Goal: Task Accomplishment & Management: Manage account settings

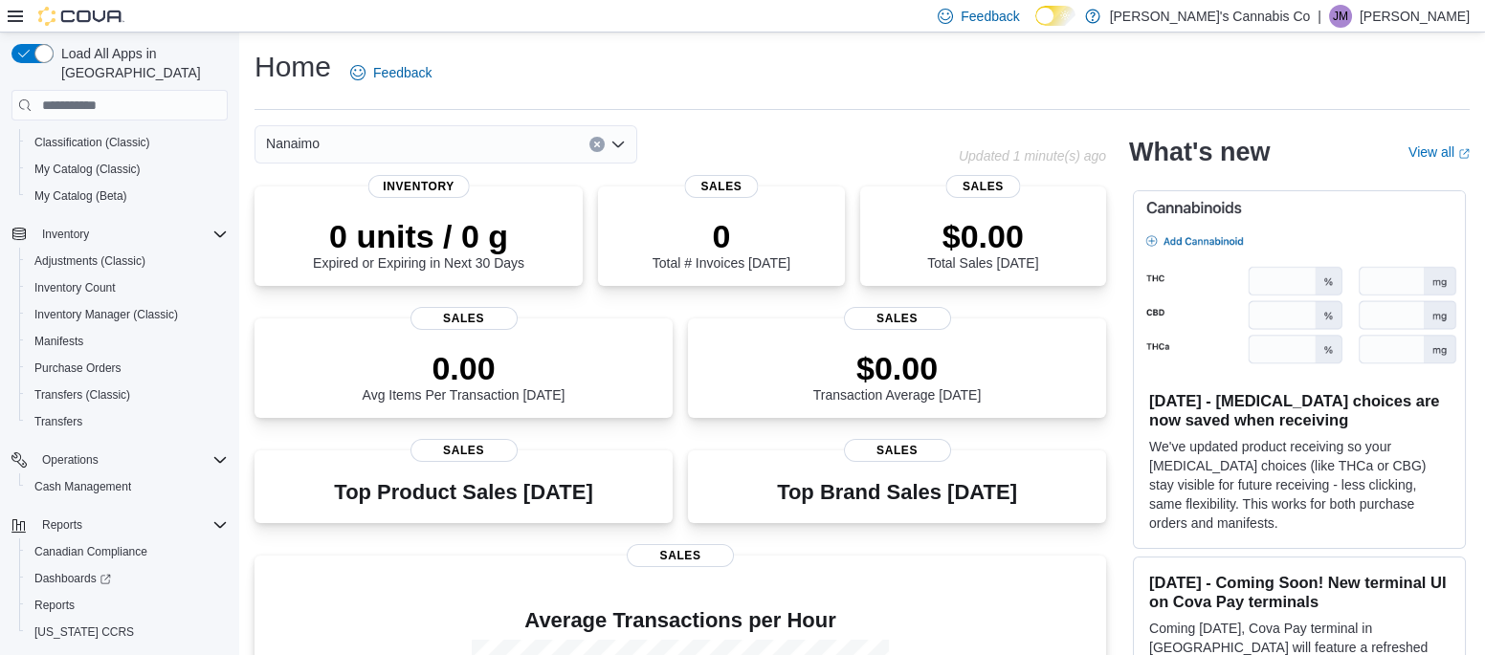
scroll to position [150, 0]
click at [48, 595] on span "Reports" at bounding box center [54, 602] width 40 height 15
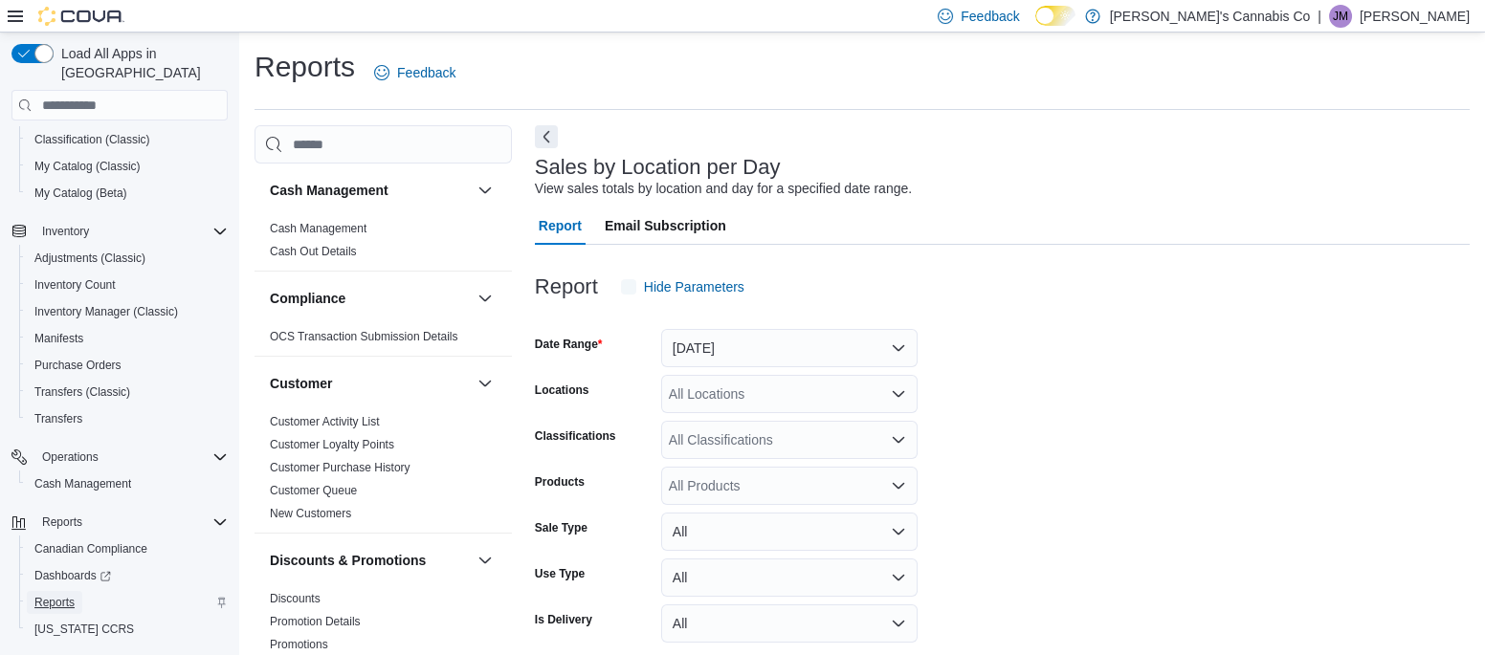
scroll to position [44, 0]
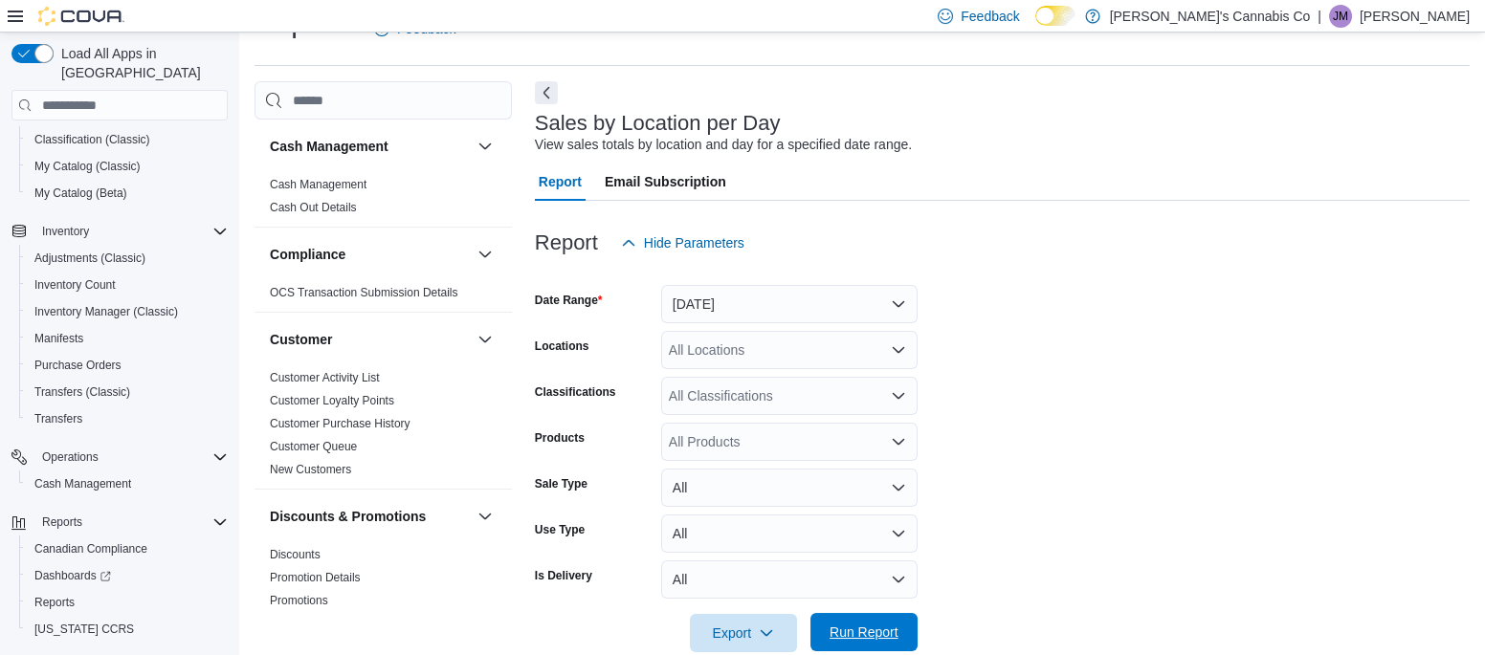
click at [861, 636] on span "Run Report" at bounding box center [863, 632] width 69 height 19
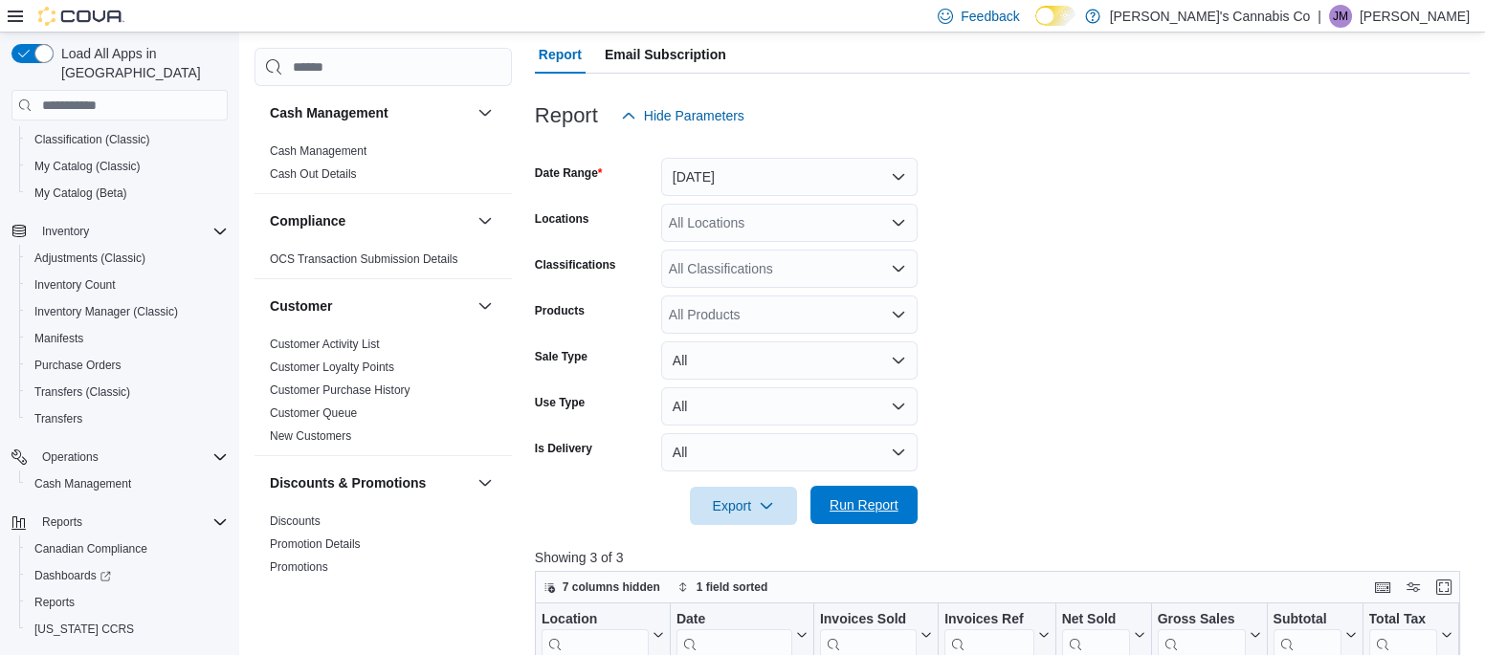
scroll to position [168, 0]
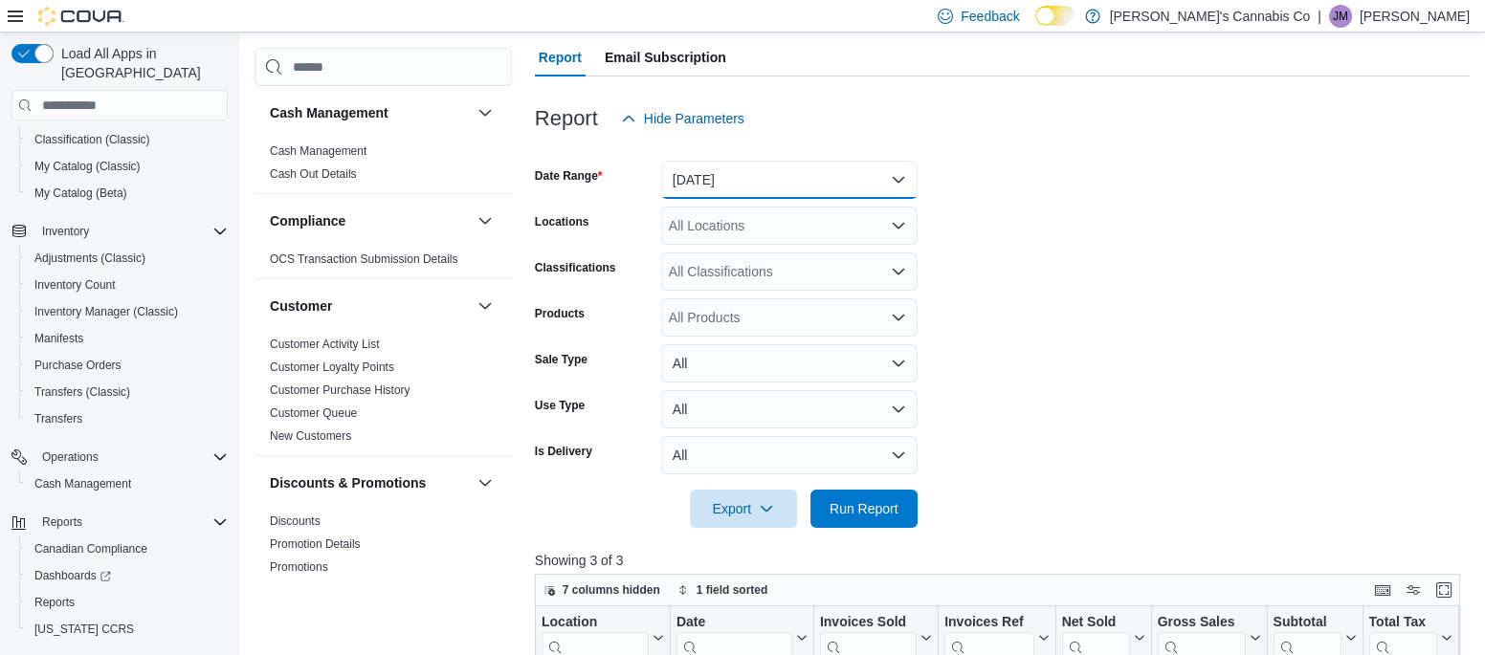
click at [719, 172] on button "Yesterday" at bounding box center [789, 180] width 256 height 38
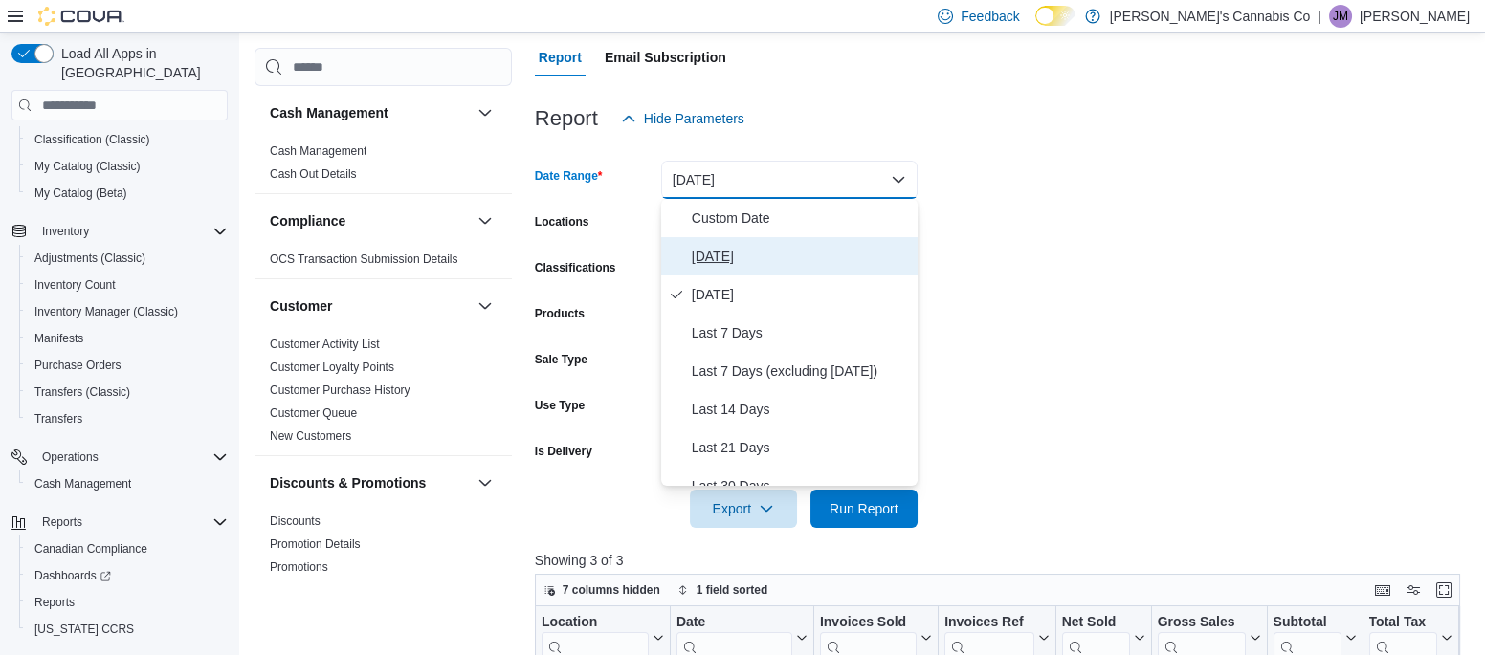
click at [757, 251] on span "Today" at bounding box center [801, 256] width 218 height 23
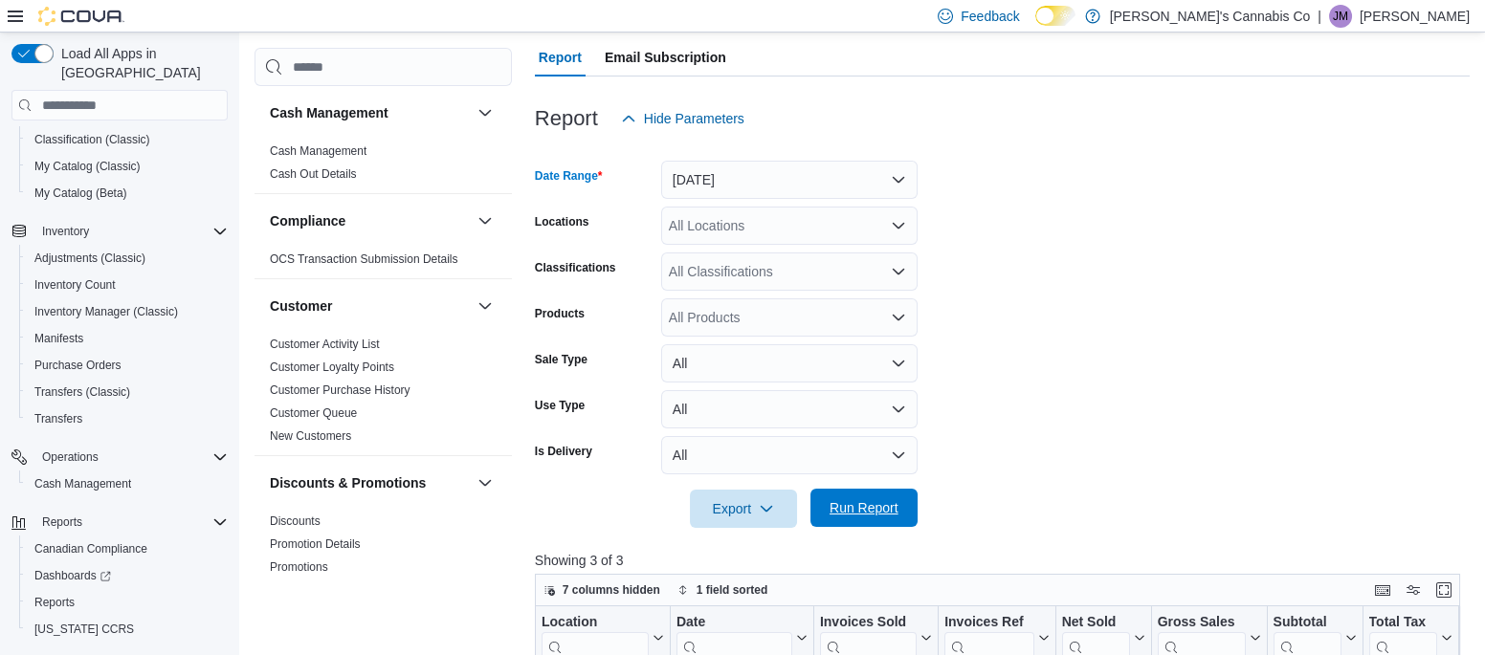
click at [854, 499] on span "Run Report" at bounding box center [863, 507] width 69 height 19
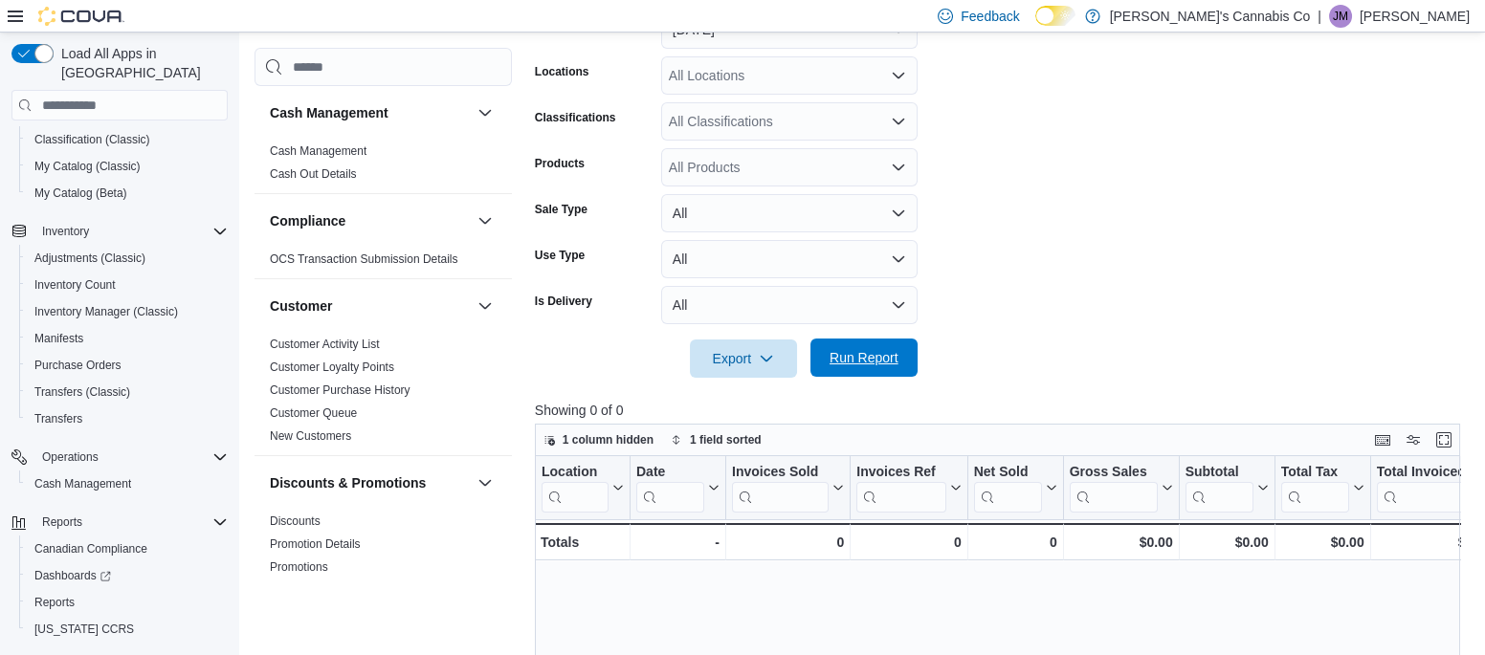
scroll to position [392, 0]
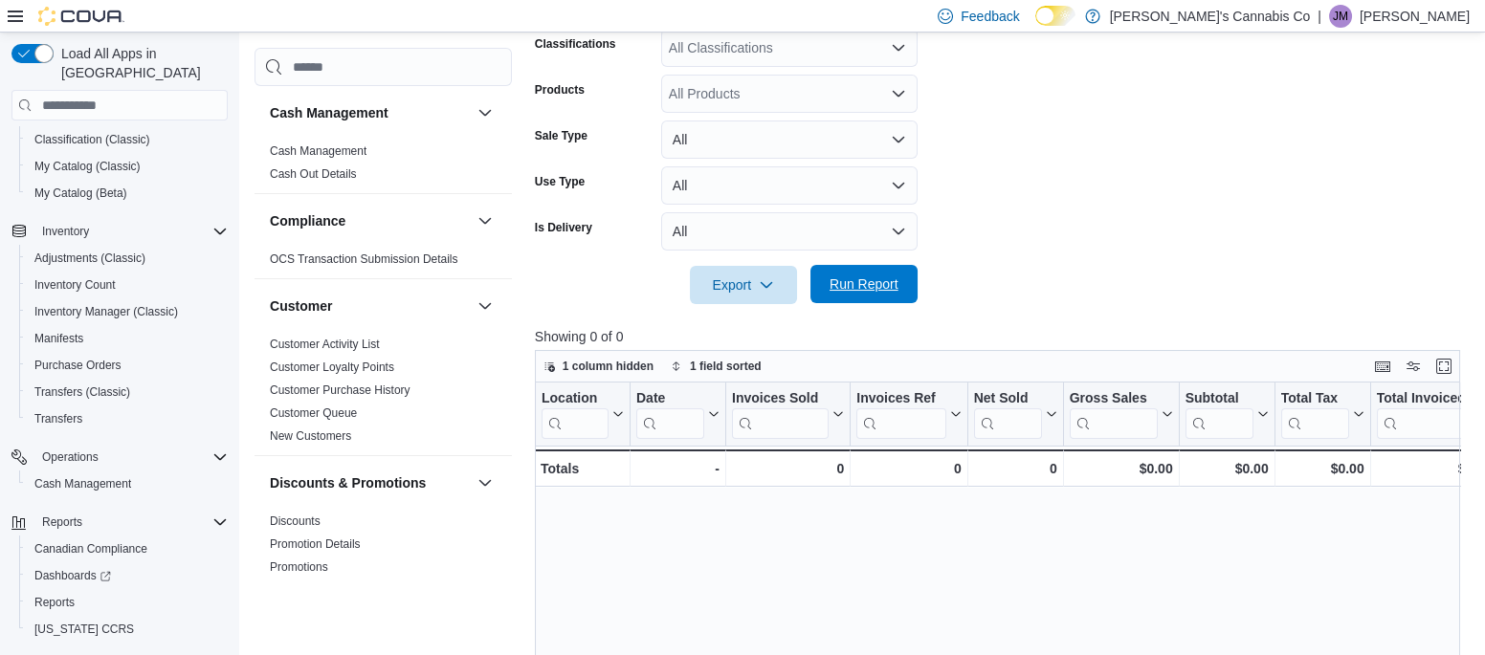
click at [888, 300] on span "Run Report" at bounding box center [864, 284] width 84 height 38
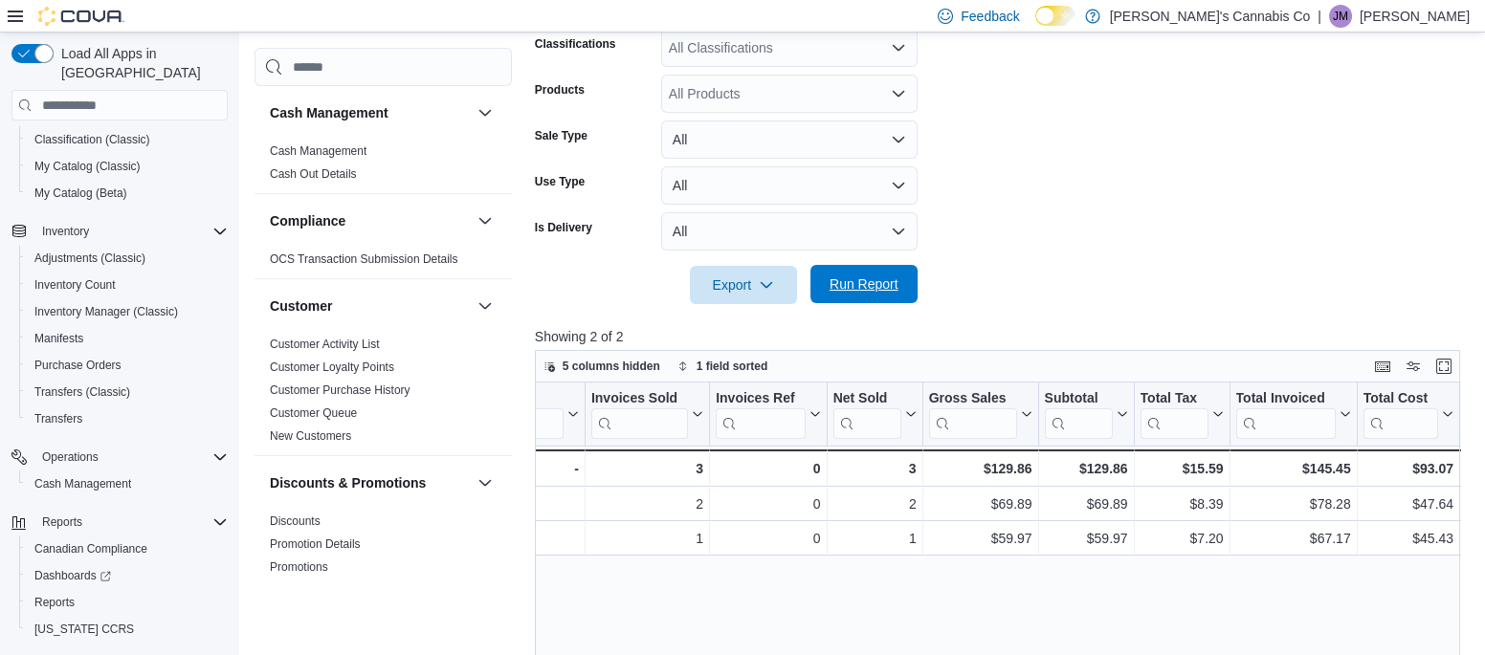
scroll to position [0, 0]
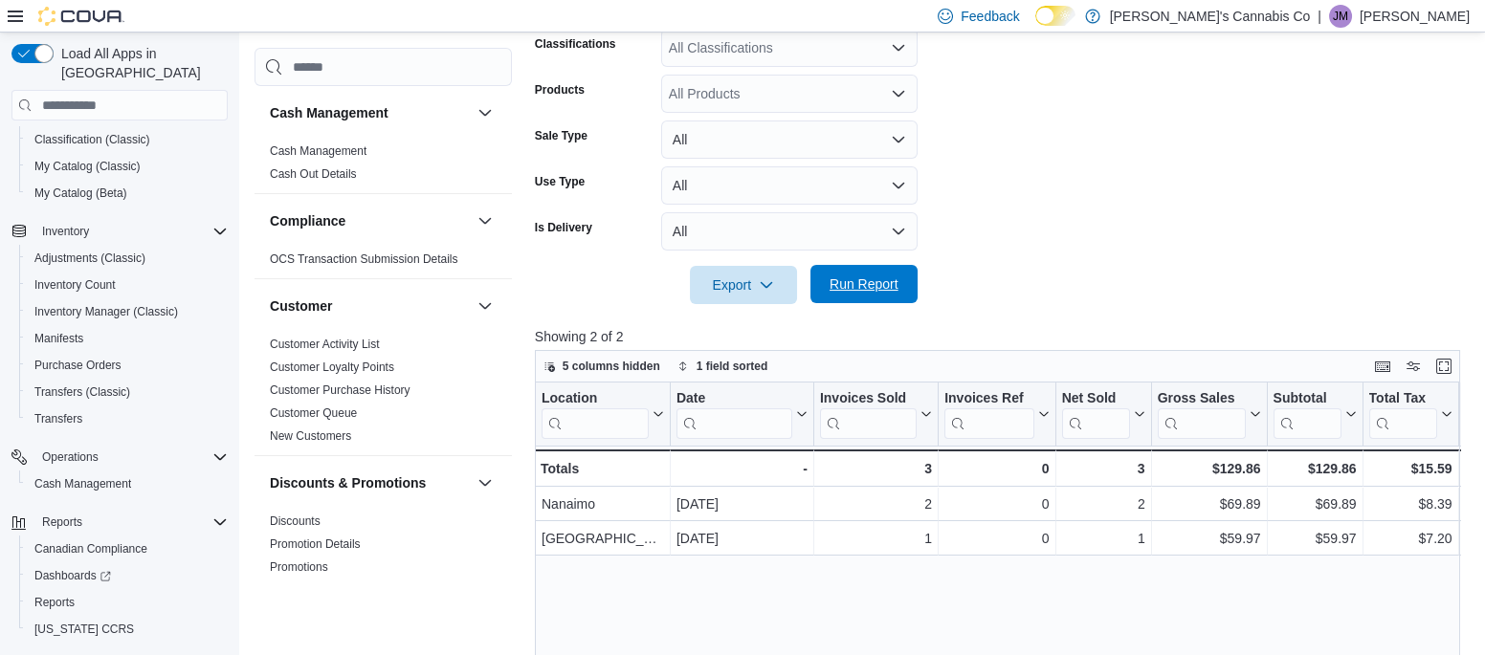
click at [868, 287] on span "Run Report" at bounding box center [863, 284] width 69 height 19
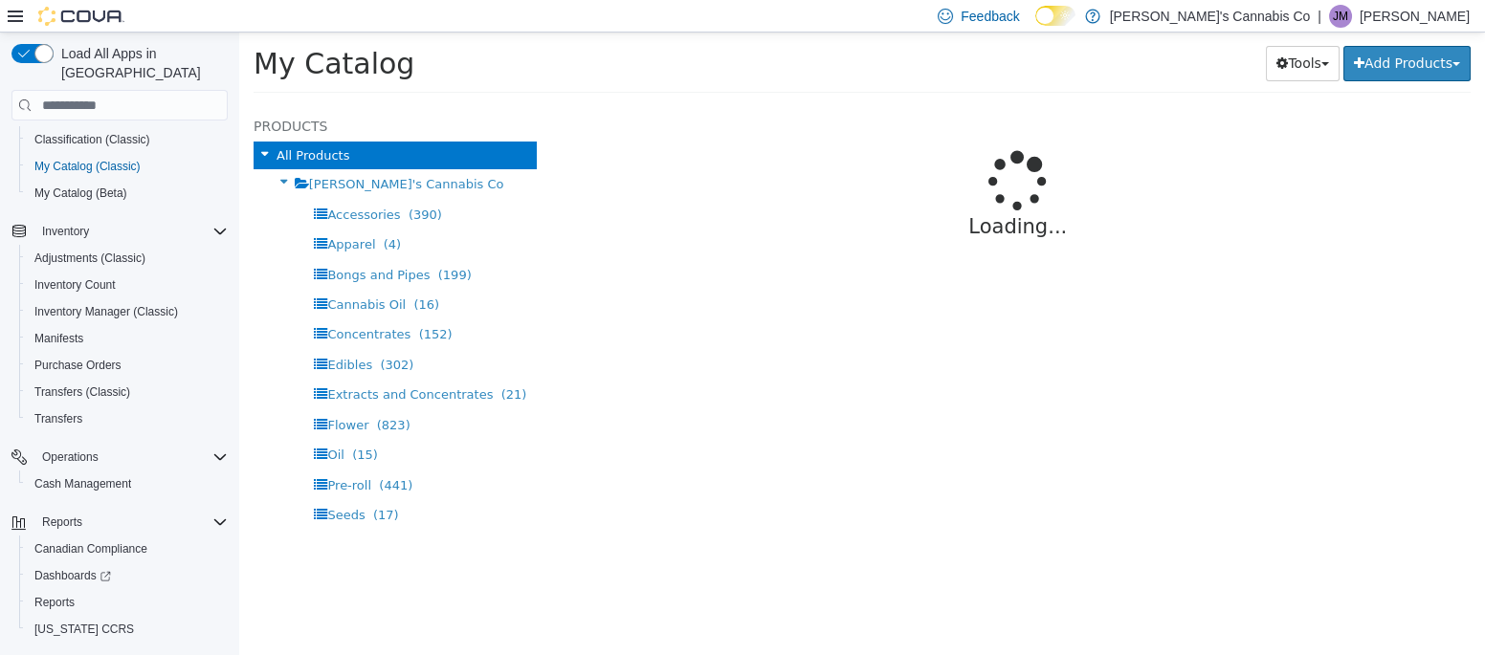
select select "**********"
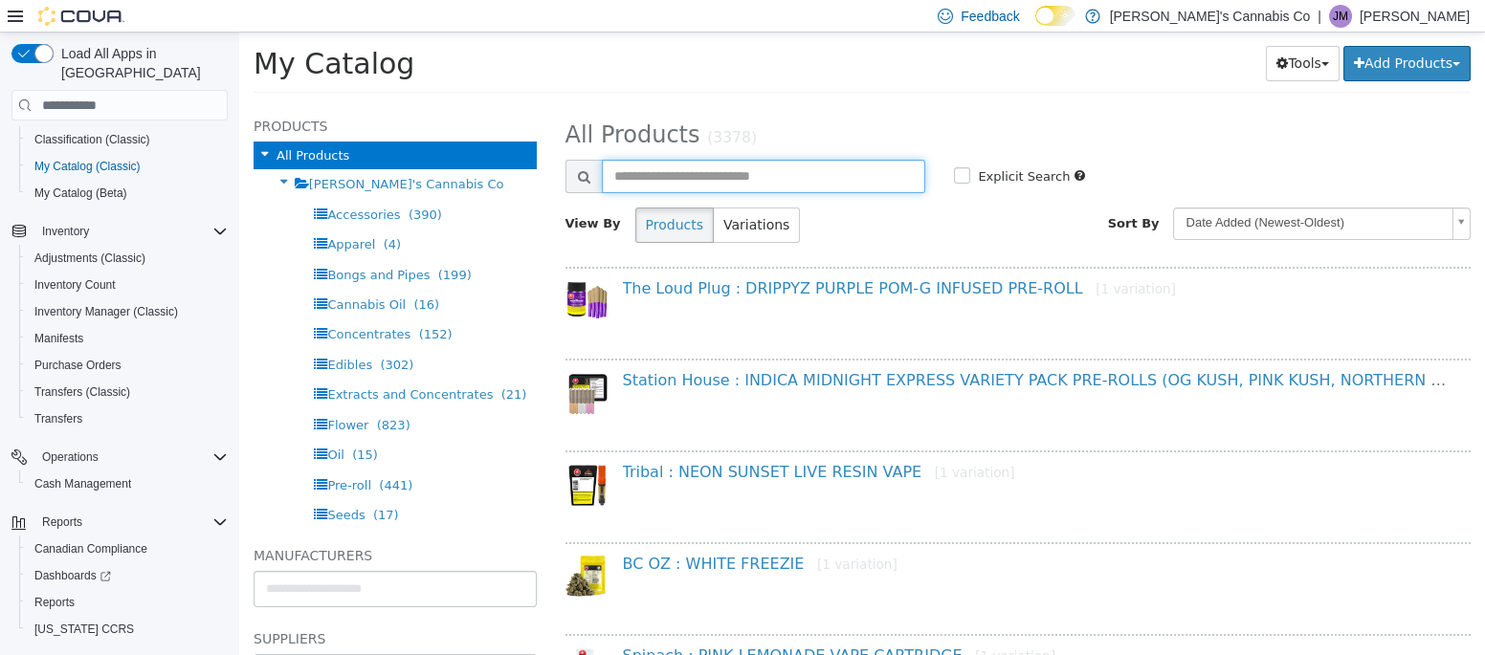
click at [611, 161] on input "text" at bounding box center [764, 176] width 324 height 33
type input "******"
select select "**********"
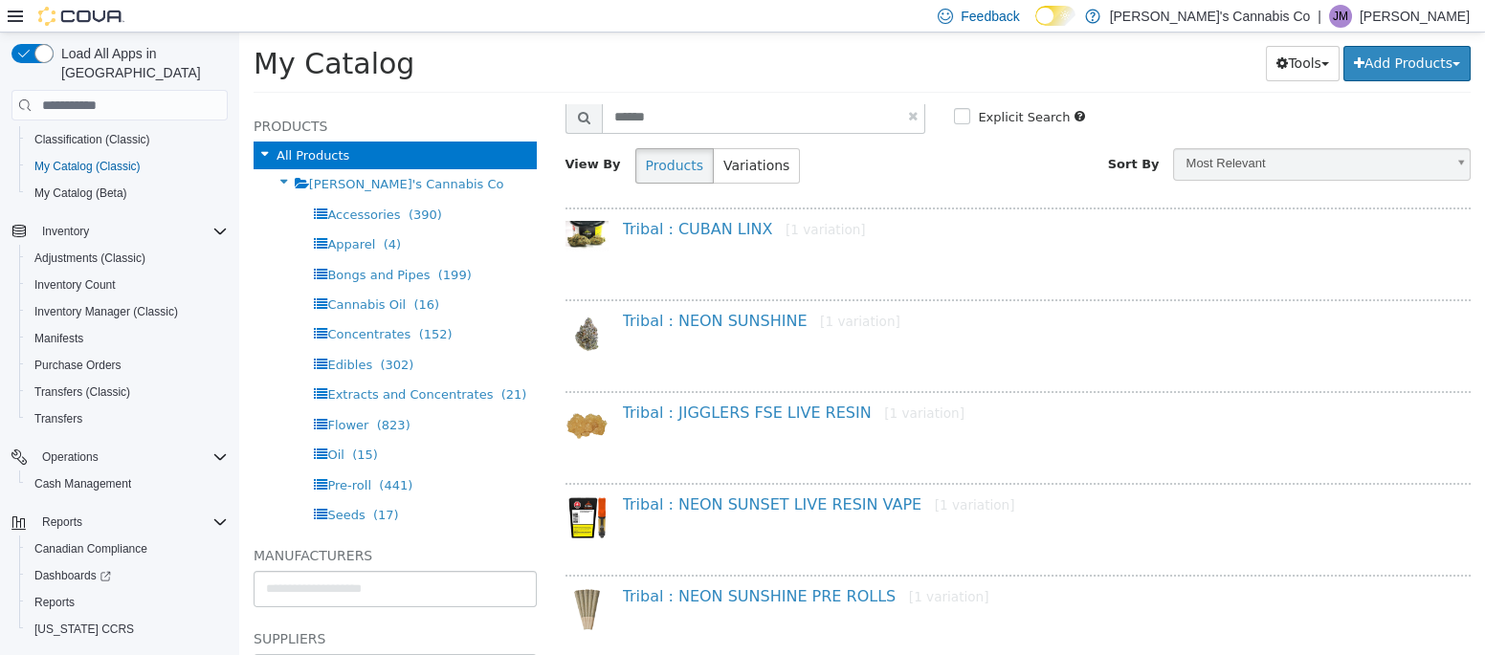
scroll to position [123, 0]
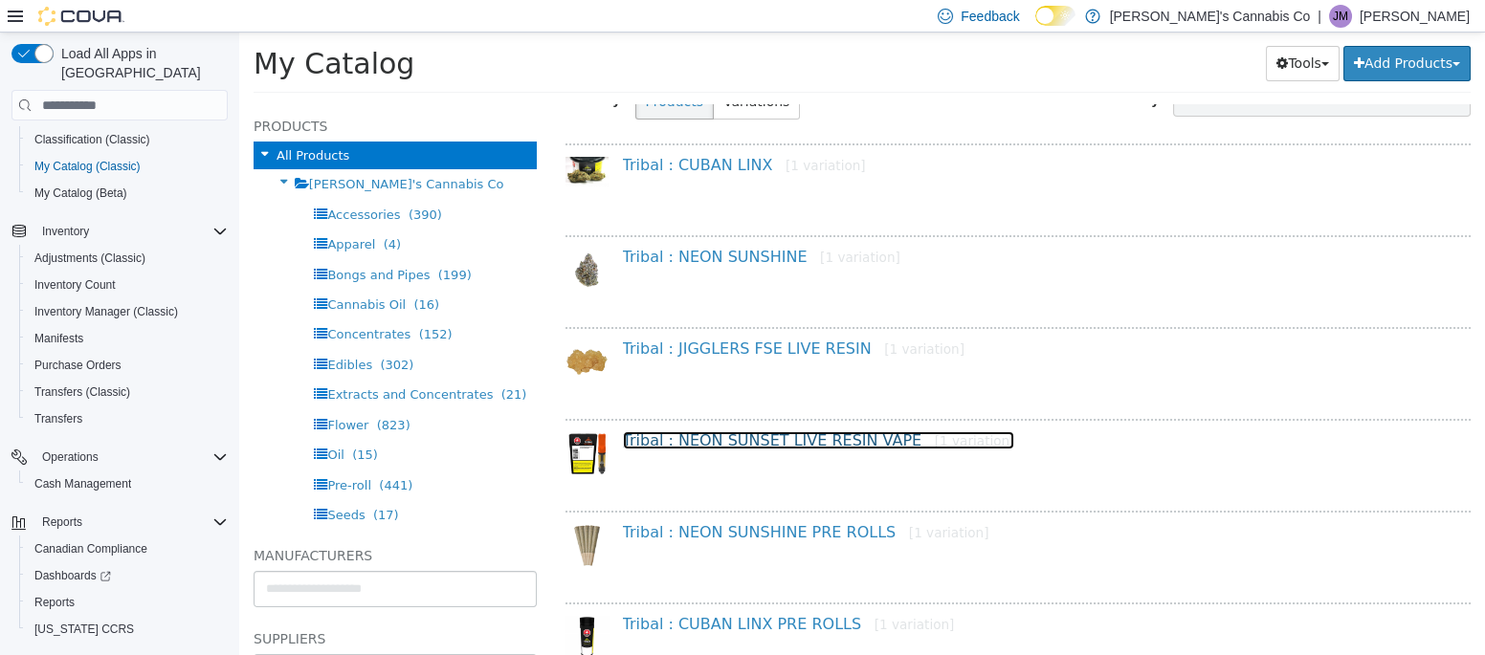
click at [693, 434] on link "Tribal : NEON SUNSET LIVE RESIN VAPE [1 variation]" at bounding box center [819, 440] width 392 height 18
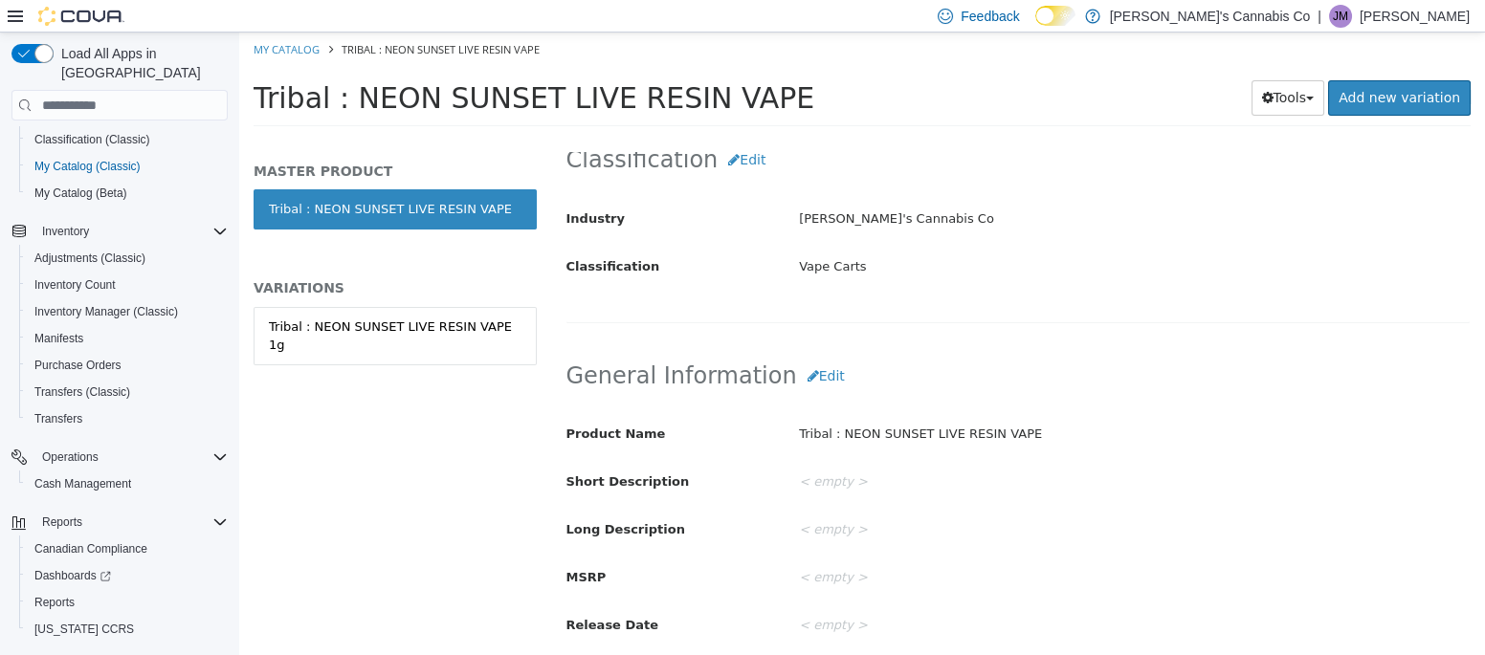
scroll to position [418, 0]
click at [800, 374] on button "Edit" at bounding box center [826, 375] width 58 height 35
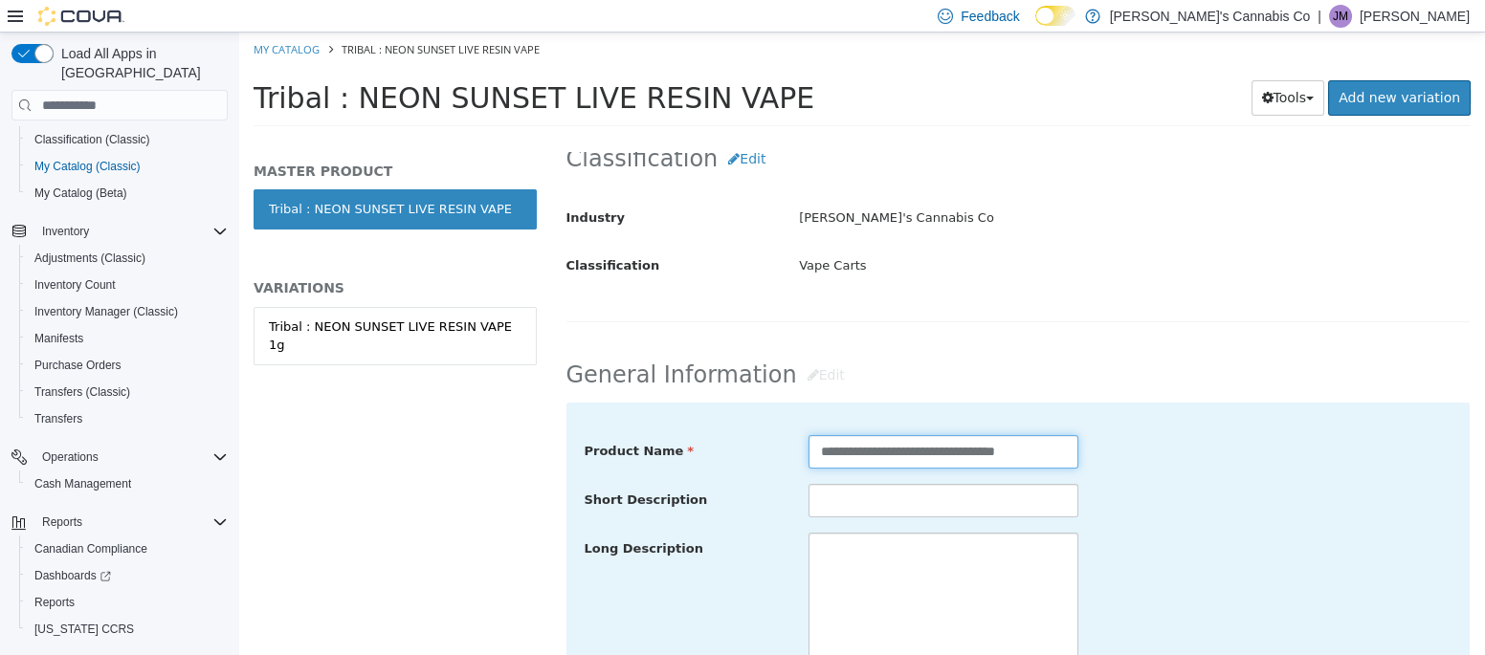
click at [964, 446] on input "**********" at bounding box center [943, 451] width 270 height 33
type input "**********"
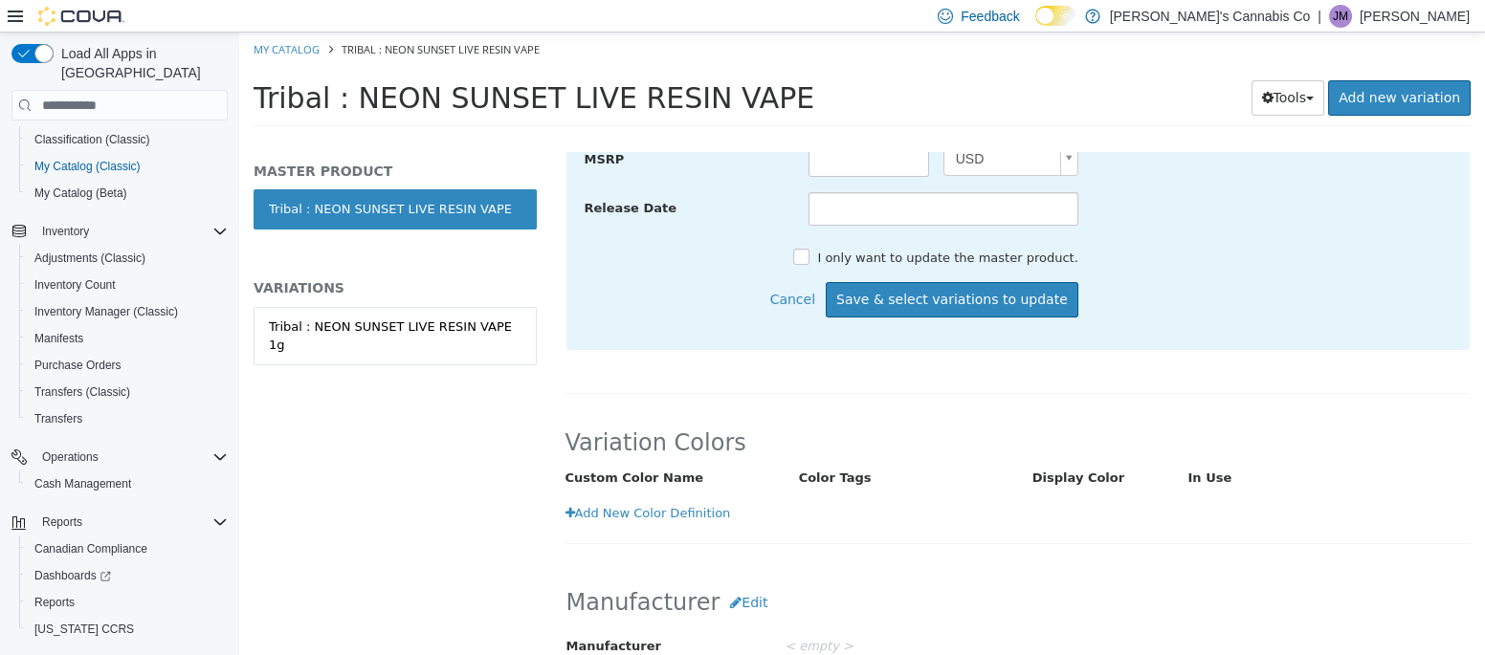
scroll to position [1047, 0]
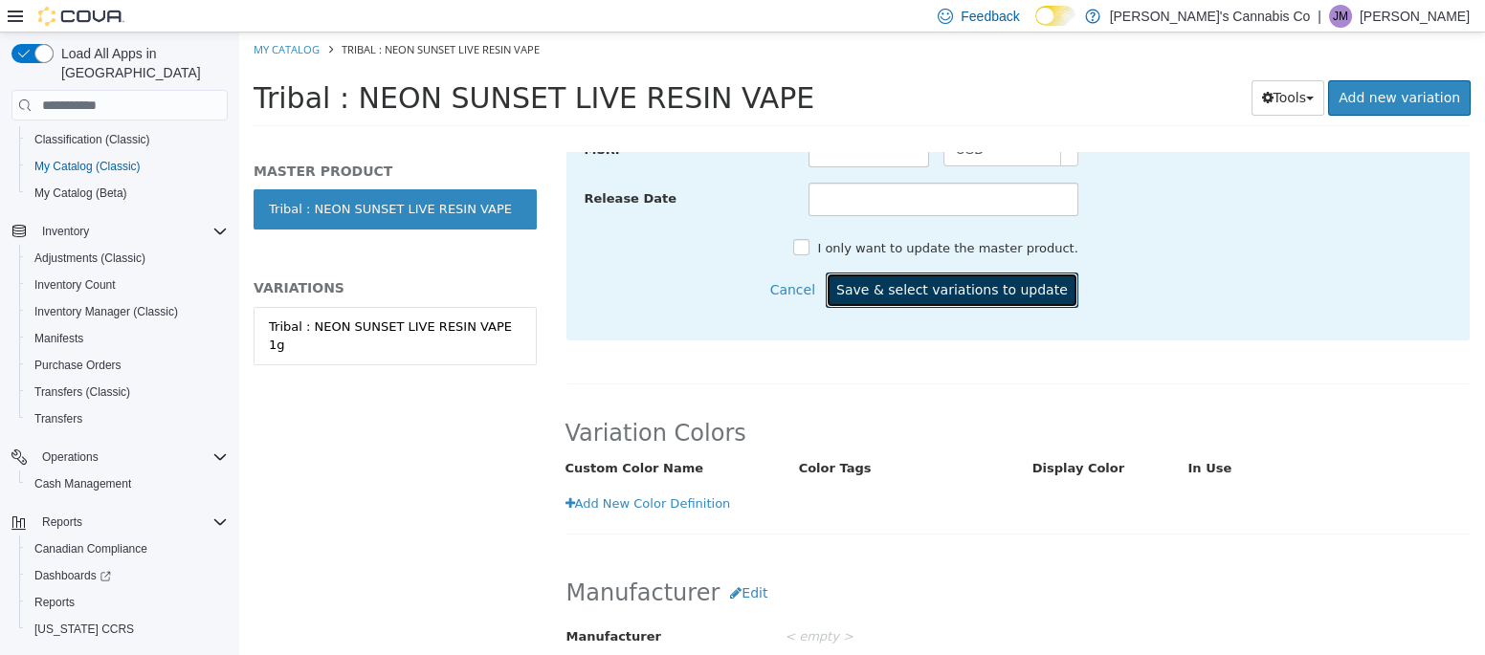
click at [1037, 292] on button "Save & select variations to update" at bounding box center [952, 290] width 253 height 35
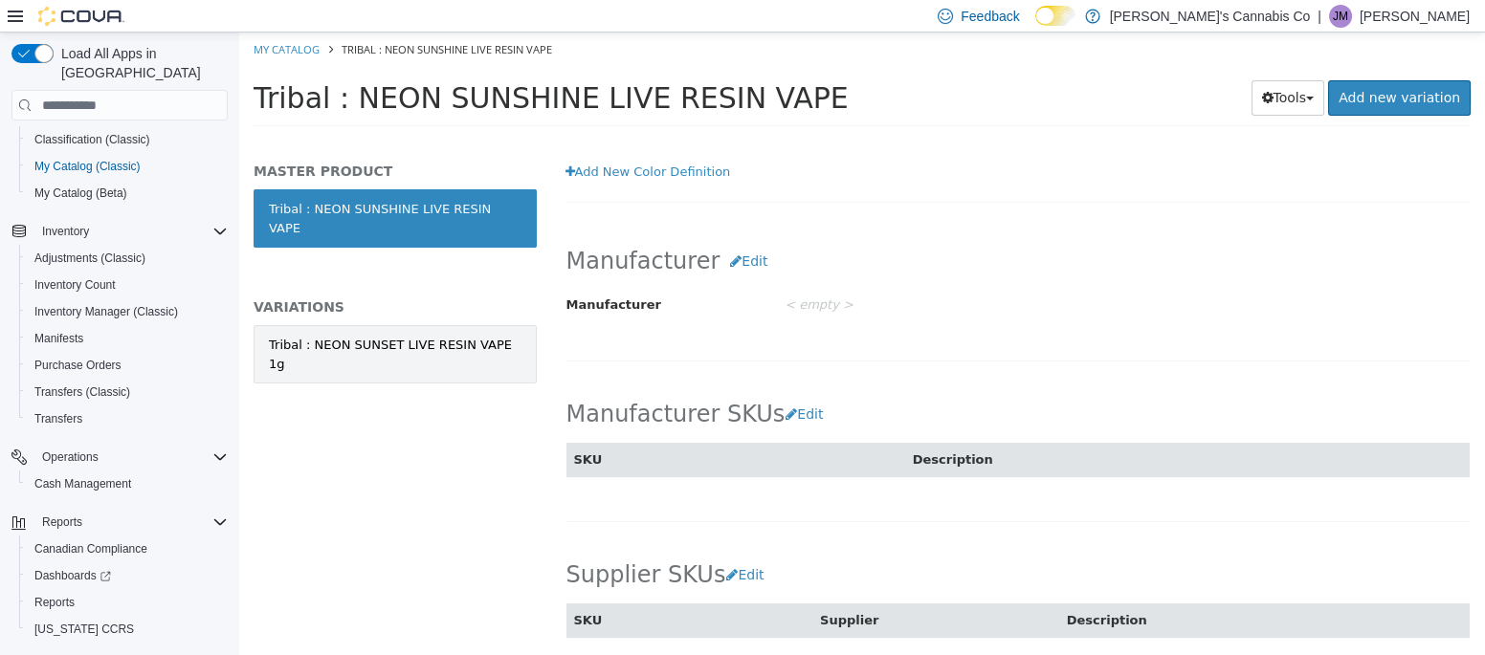
click at [421, 342] on div "Tribal : NEON SUNSET LIVE RESIN VAPE 1g" at bounding box center [395, 354] width 253 height 37
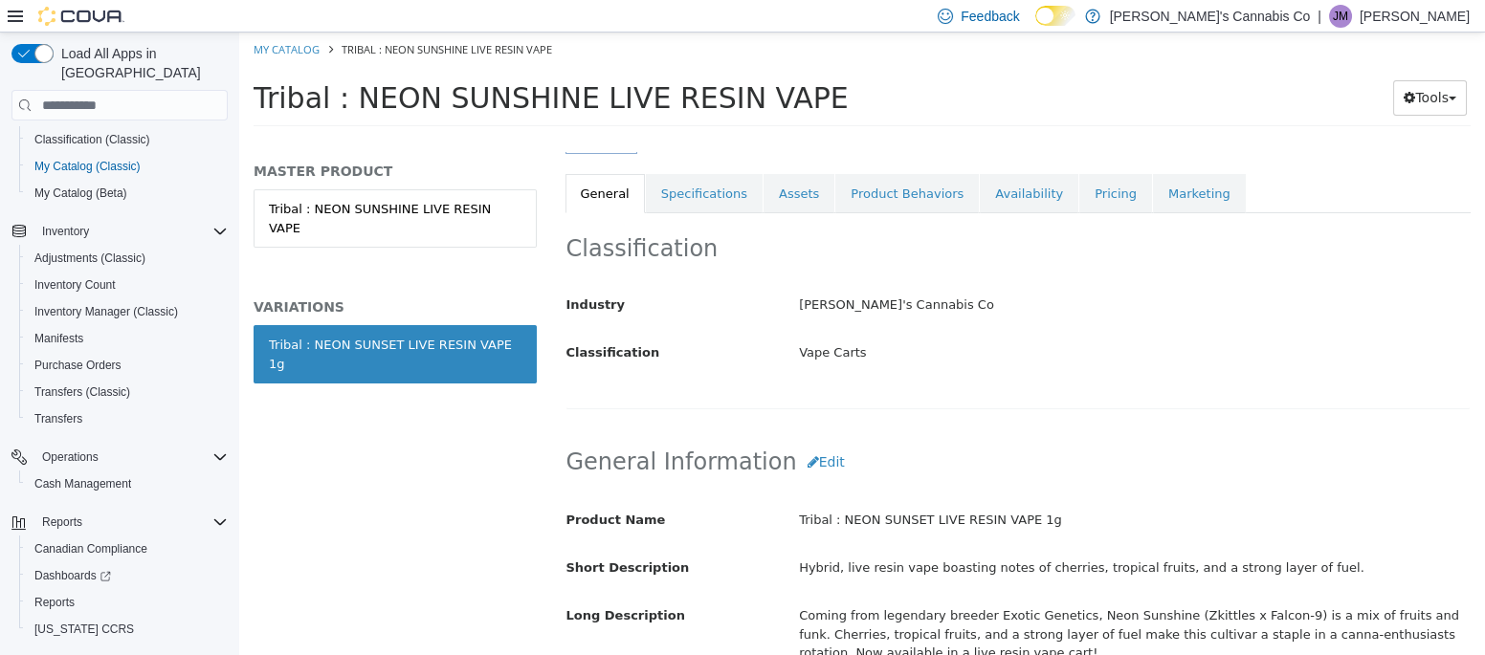
scroll to position [333, 0]
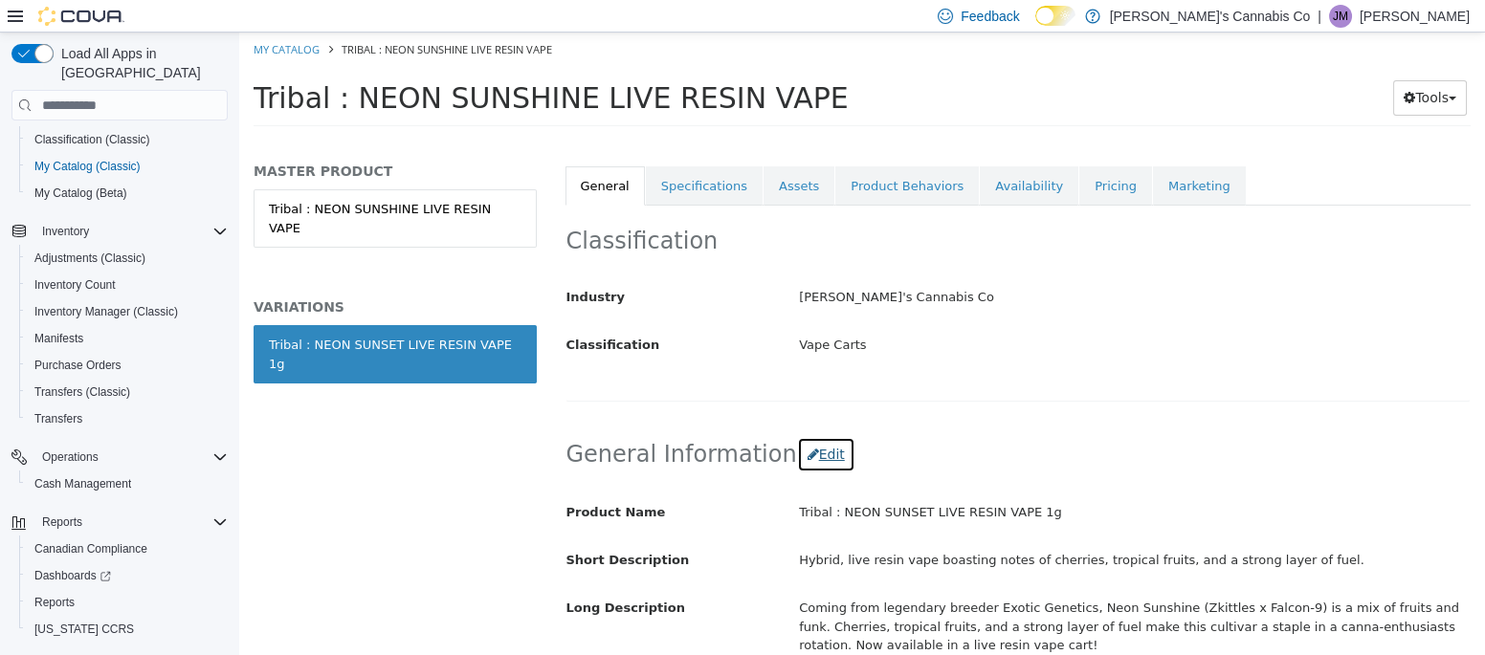
click at [804, 454] on button "Edit" at bounding box center [826, 454] width 58 height 35
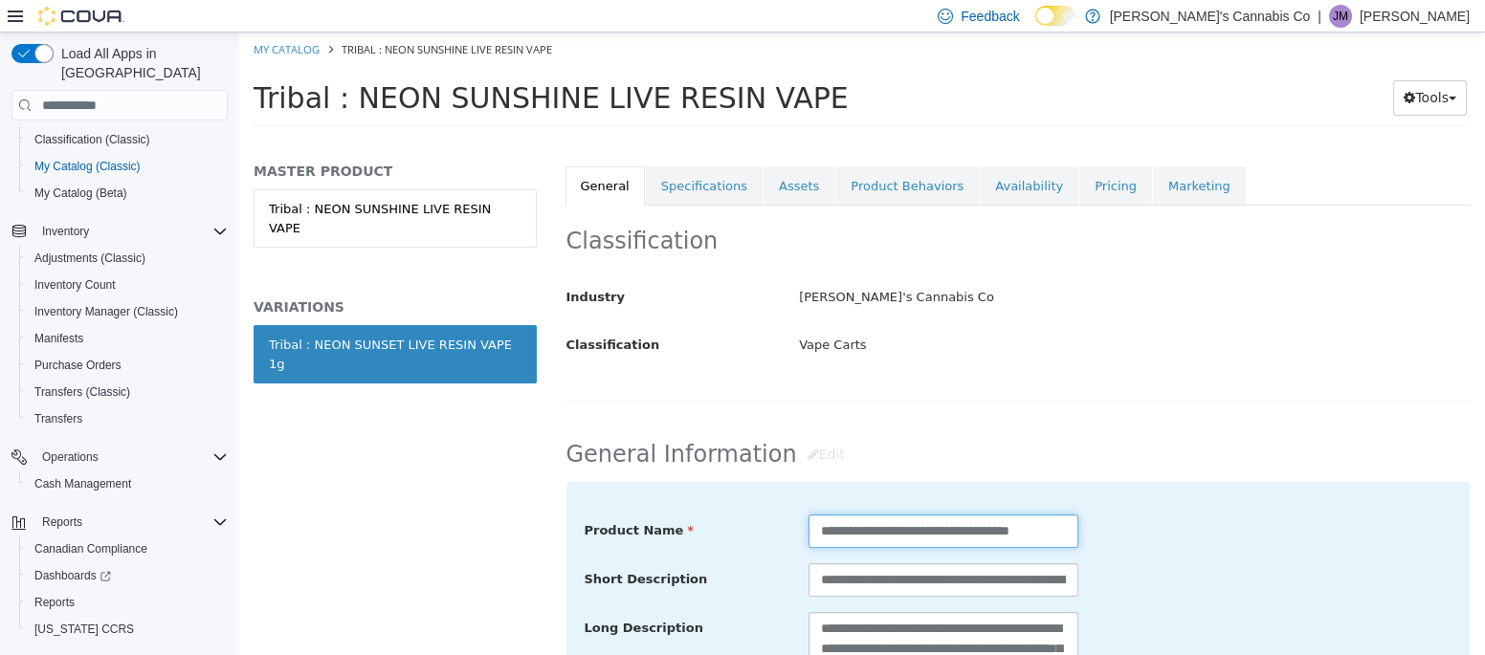
click at [962, 537] on input "**********" at bounding box center [943, 531] width 270 height 33
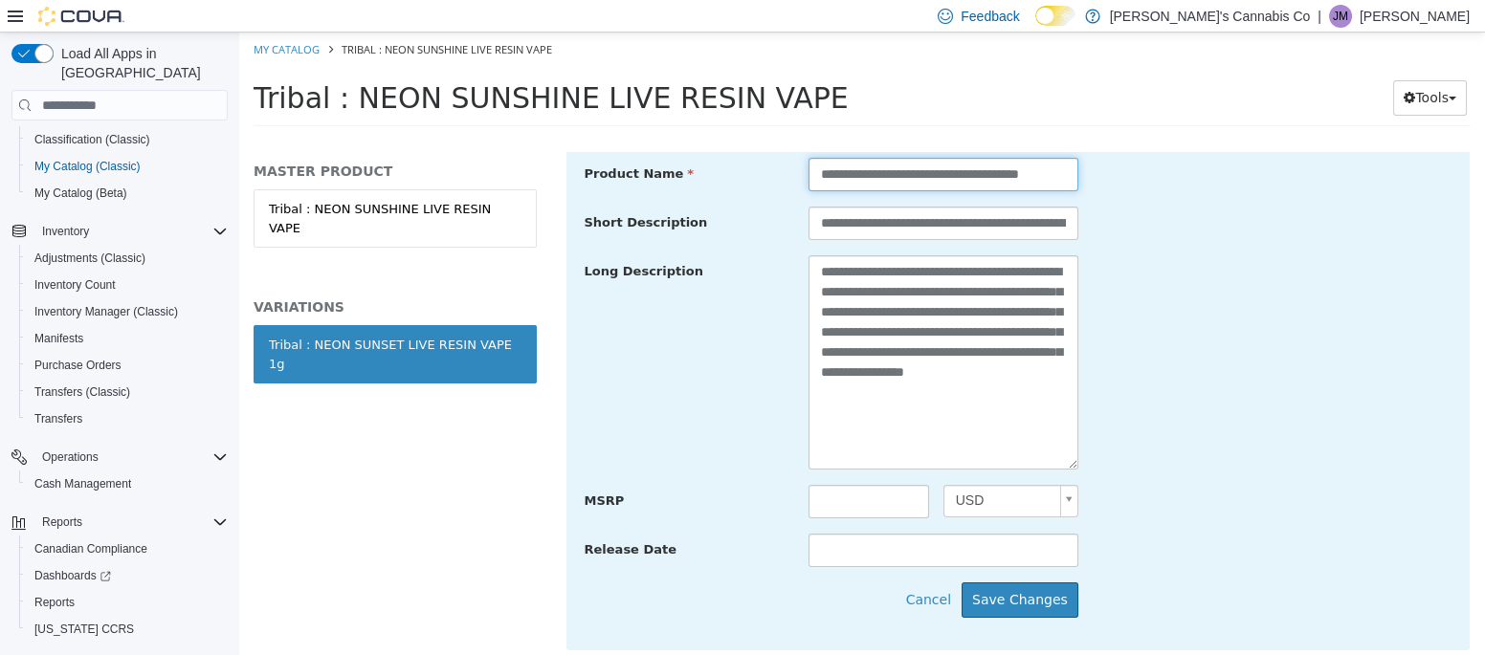
scroll to position [692, 0]
type input "**********"
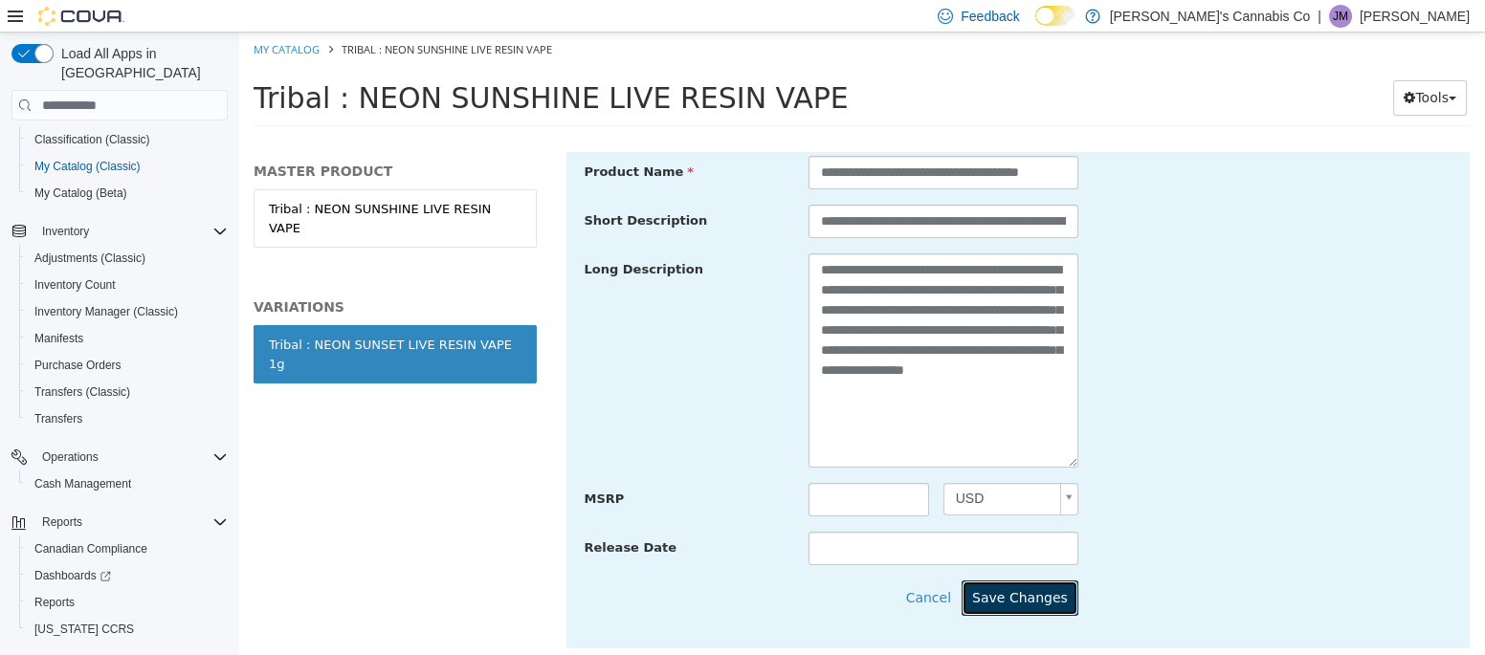
click at [1043, 595] on button "Save Changes" at bounding box center [1019, 598] width 117 height 35
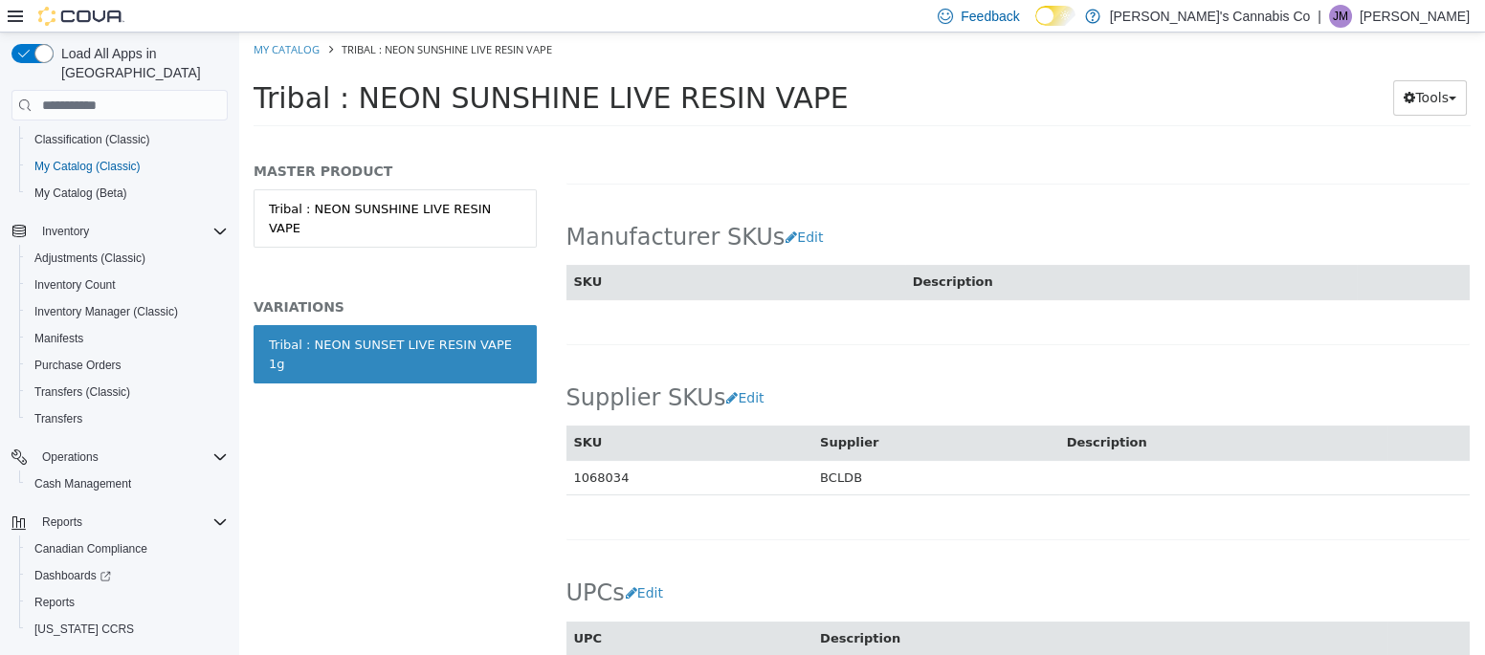
scroll to position [1387, 0]
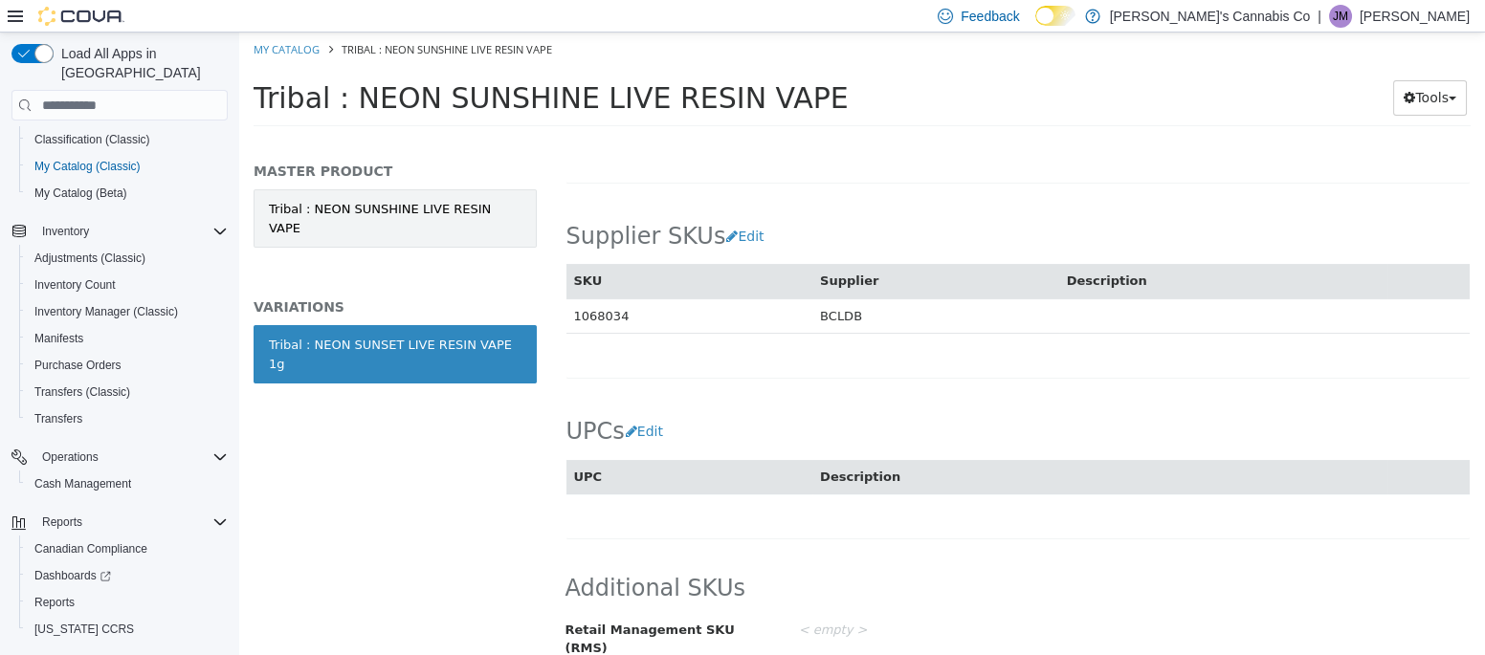
click at [490, 213] on link "Tribal : NEON SUNSHINE LIVE RESIN VAPE" at bounding box center [395, 218] width 283 height 58
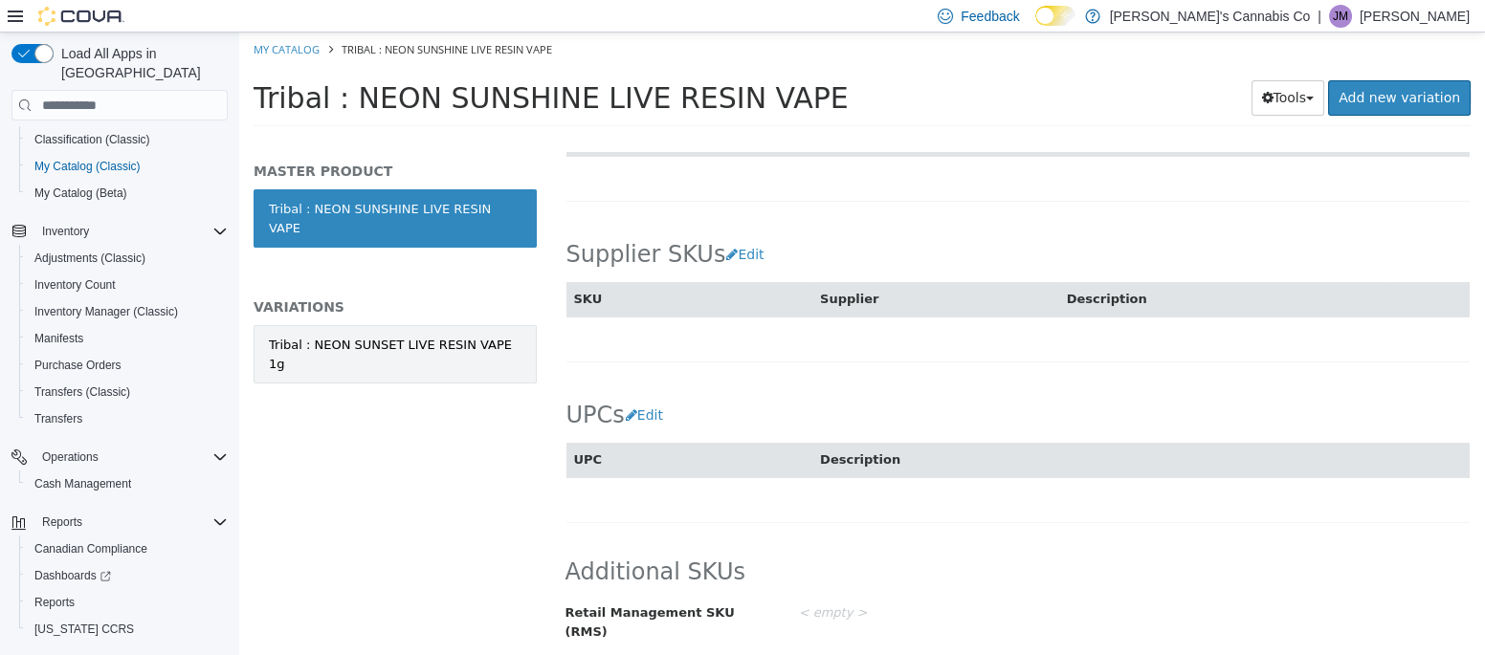
click at [420, 336] on div "Tribal : NEON SUNSET LIVE RESIN VAPE 1g" at bounding box center [395, 354] width 253 height 37
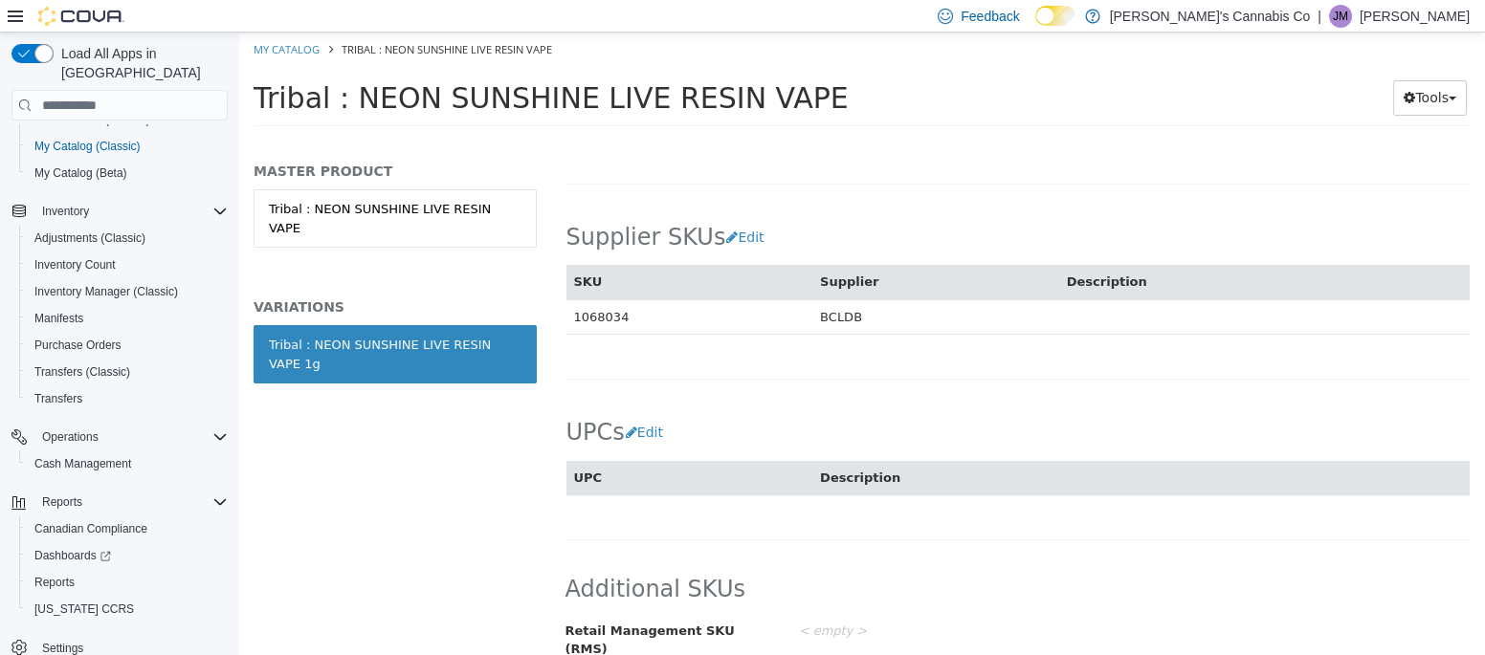
scroll to position [169, 0]
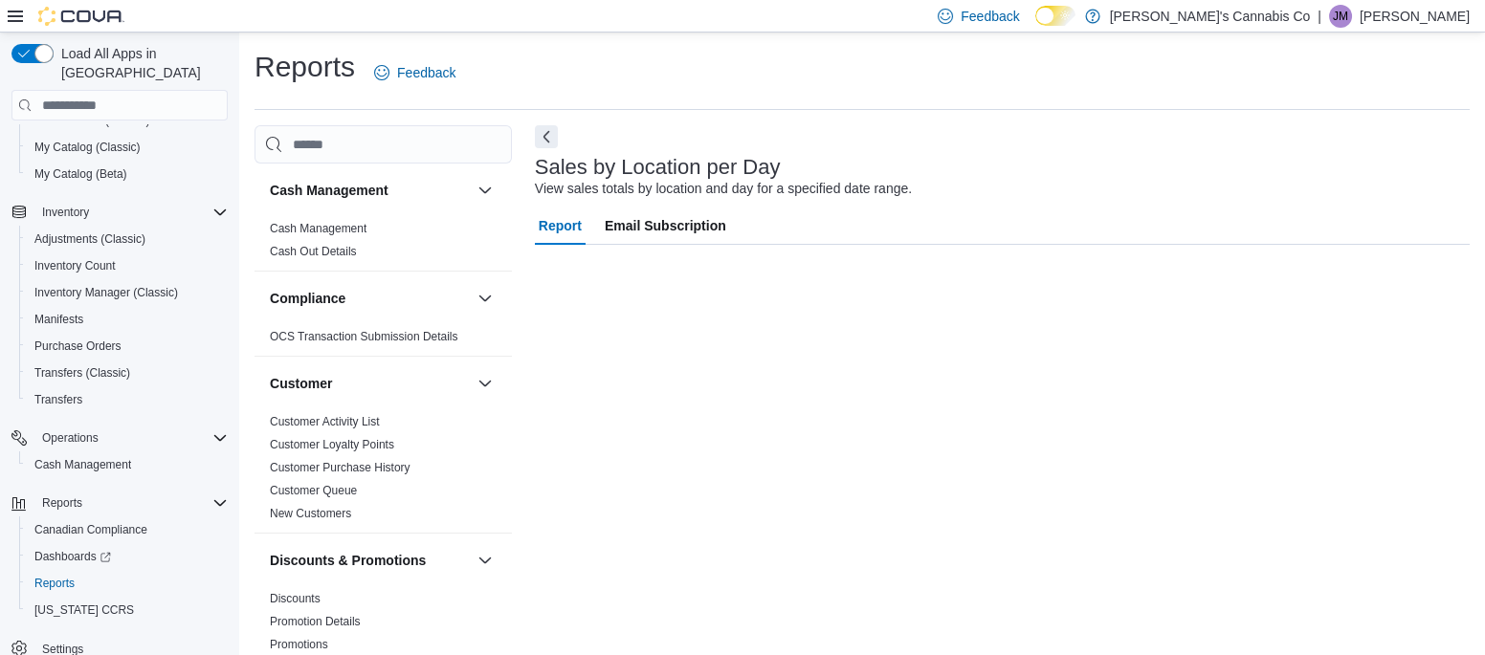
scroll to position [15, 0]
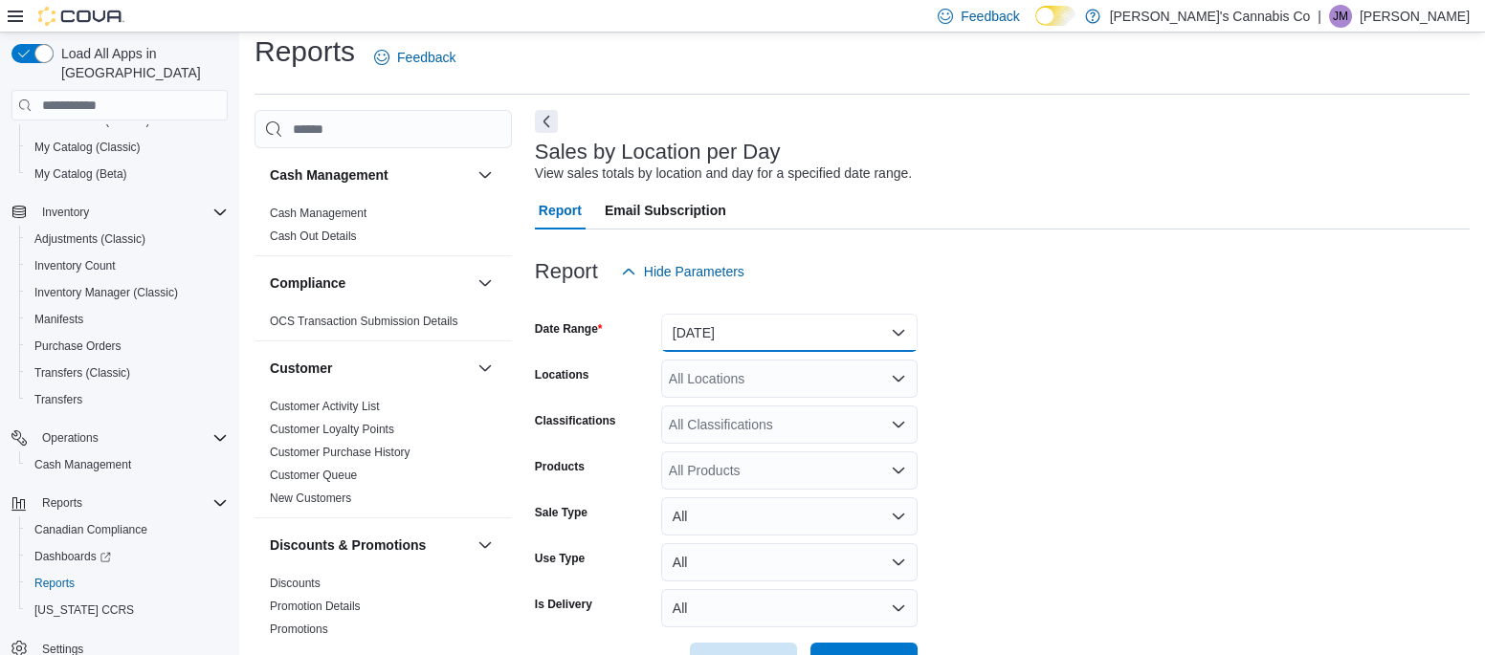
click at [766, 329] on button "Yesterday" at bounding box center [789, 333] width 256 height 38
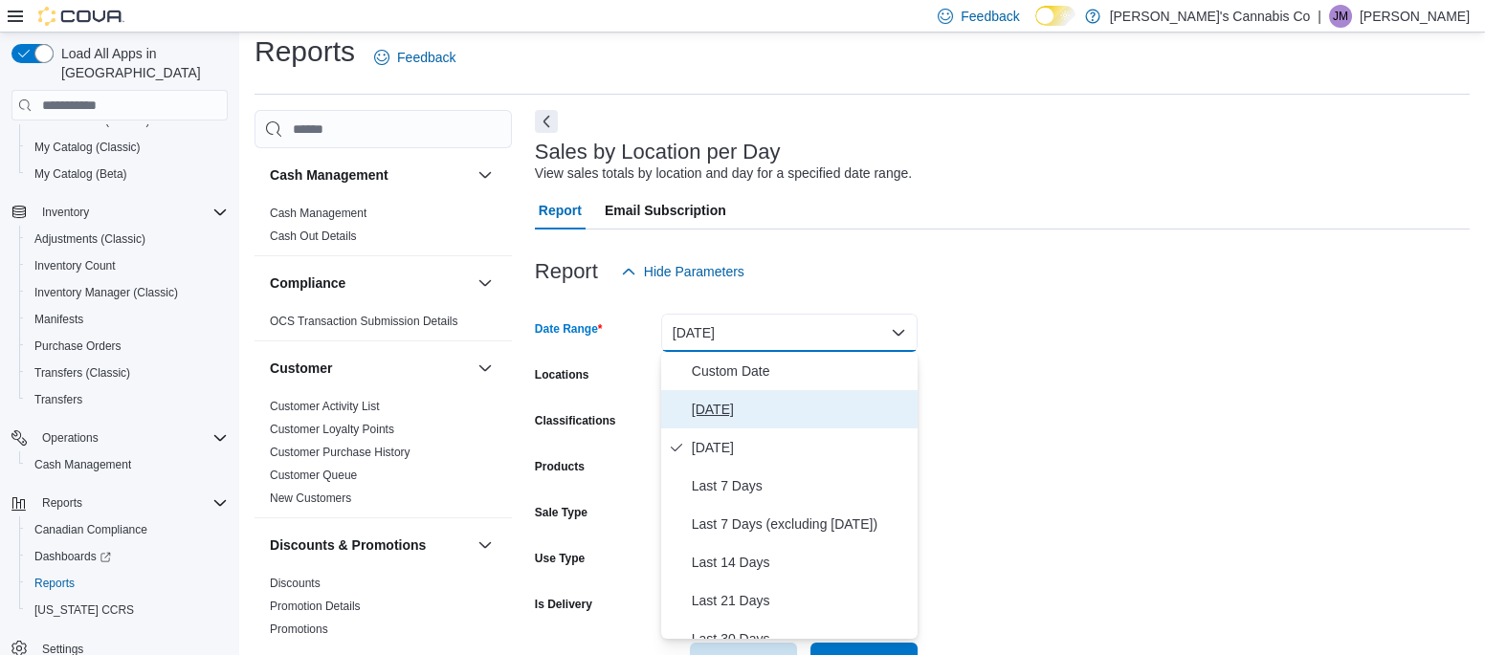
click at [759, 412] on span "Today" at bounding box center [801, 409] width 218 height 23
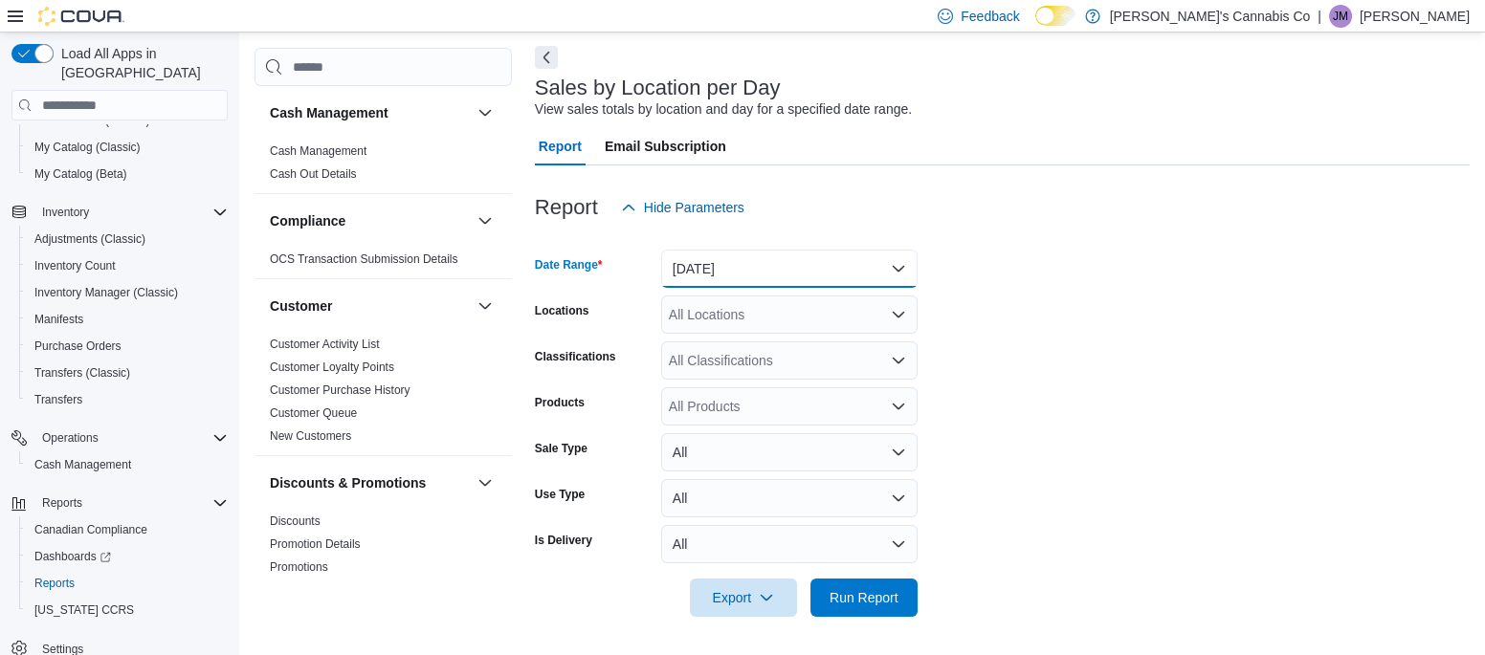
scroll to position [78, 0]
click at [896, 603] on span "Run Report" at bounding box center [863, 597] width 69 height 19
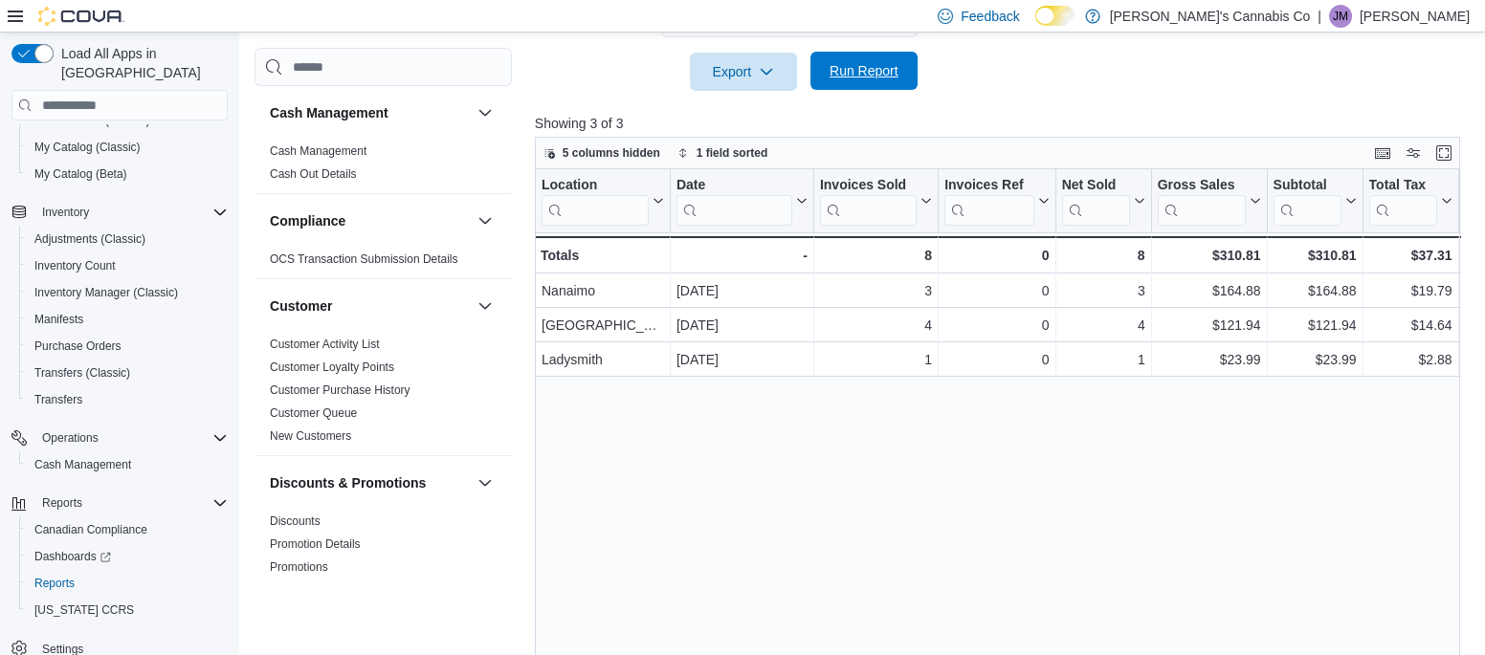
scroll to position [627, 0]
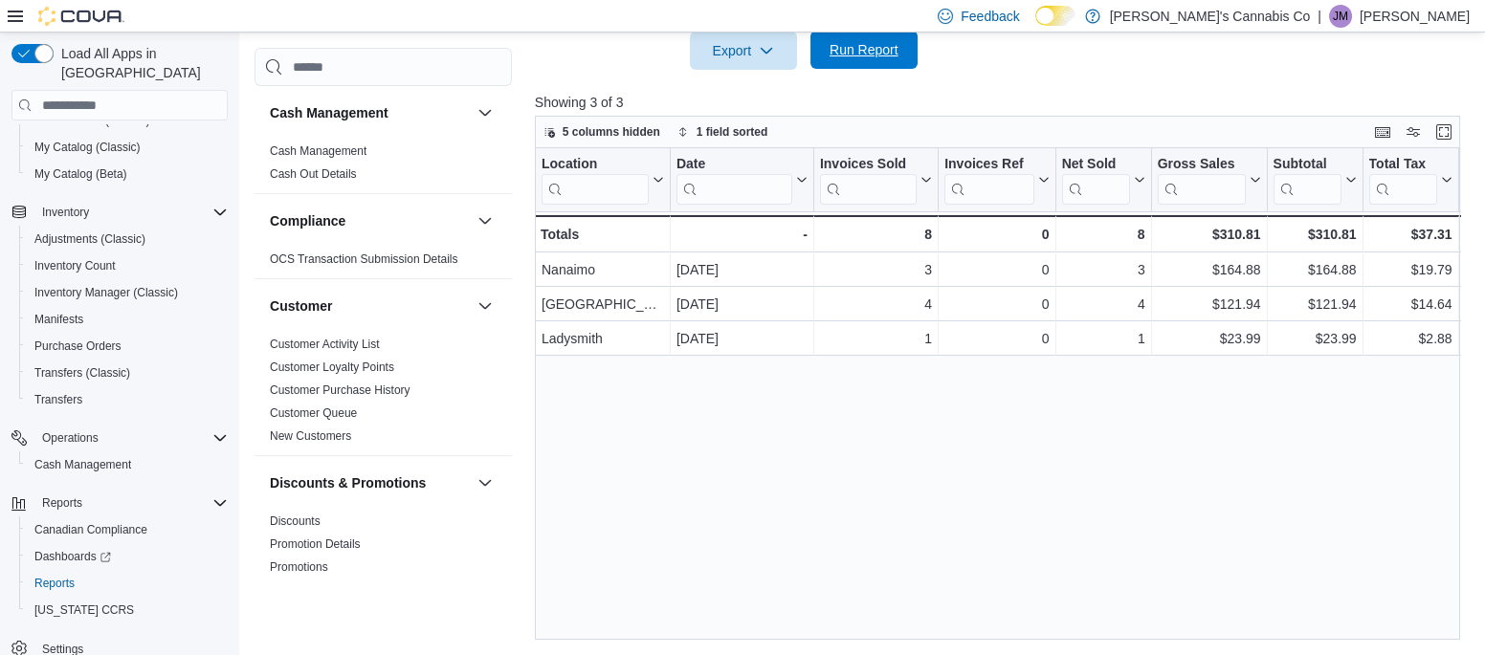
click at [846, 50] on span "Run Report" at bounding box center [863, 49] width 69 height 19
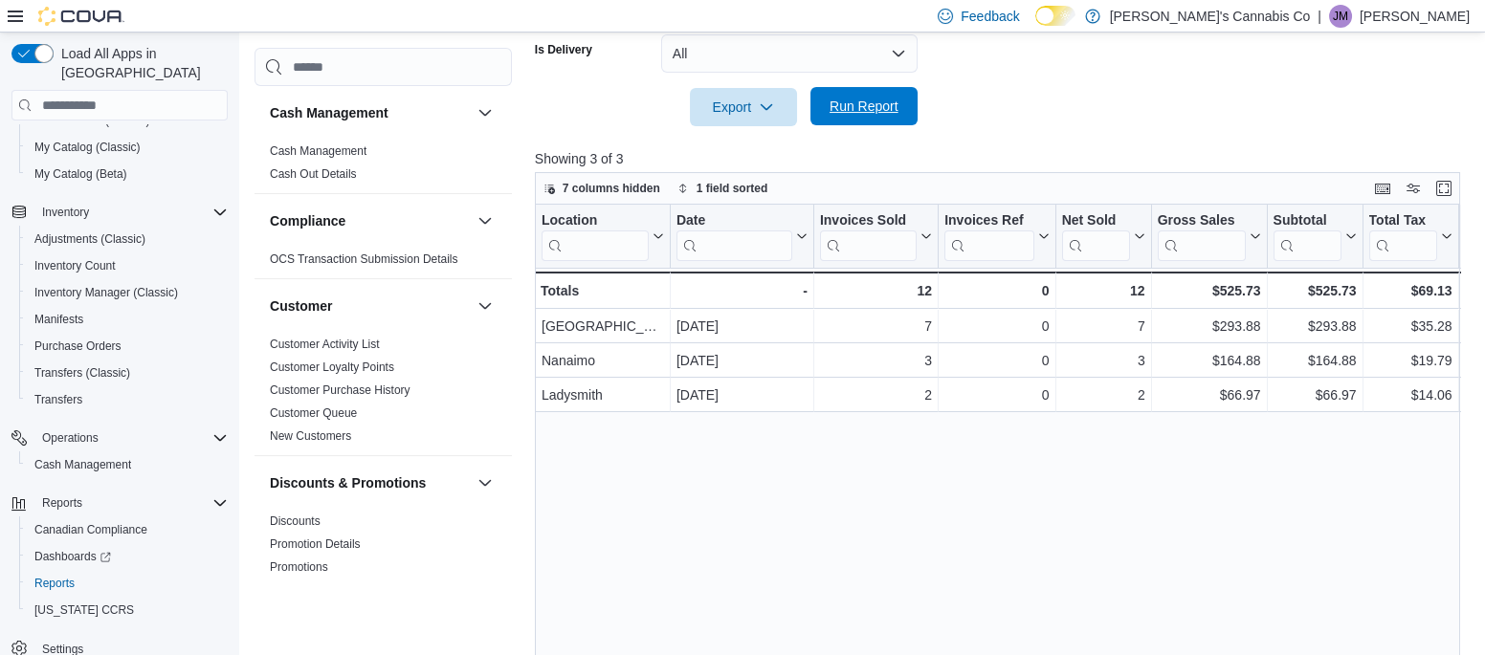
scroll to position [564, 0]
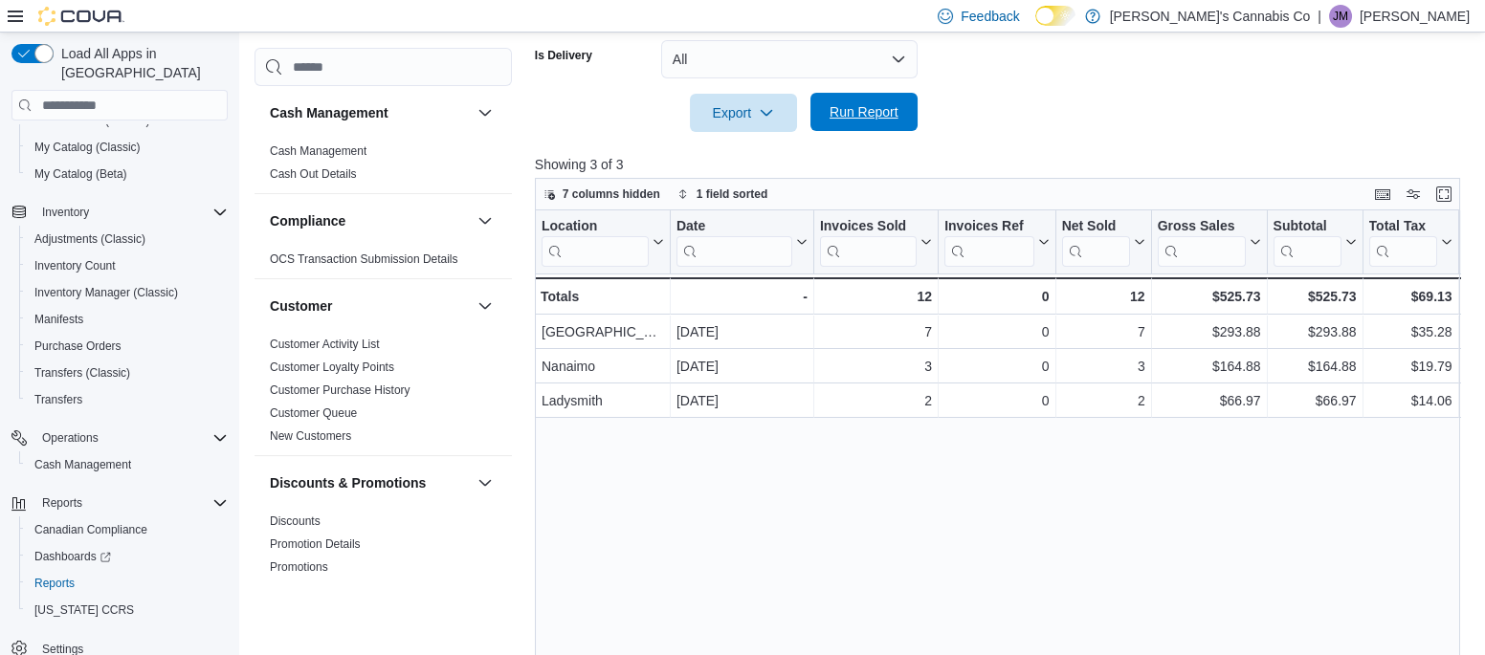
click at [831, 114] on span "Run Report" at bounding box center [863, 111] width 69 height 19
click at [863, 99] on span "Run Report" at bounding box center [864, 112] width 84 height 38
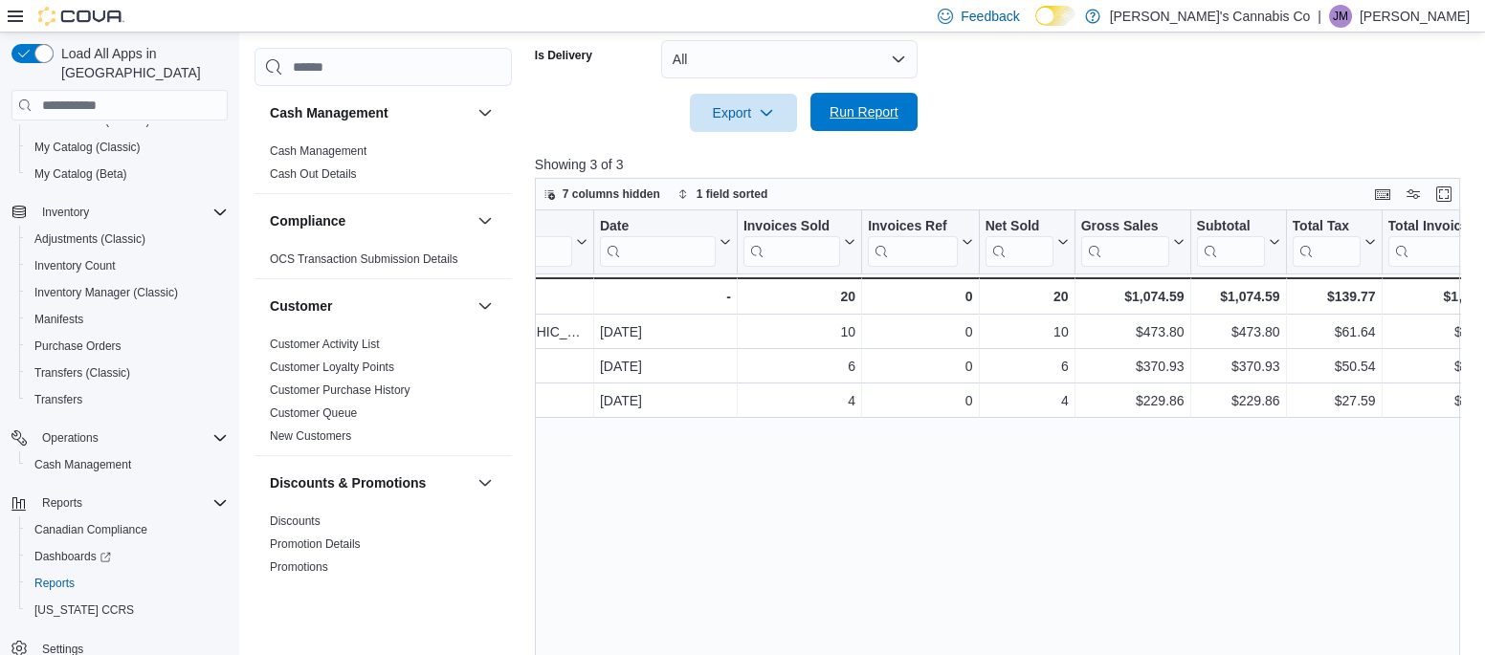
scroll to position [0, 0]
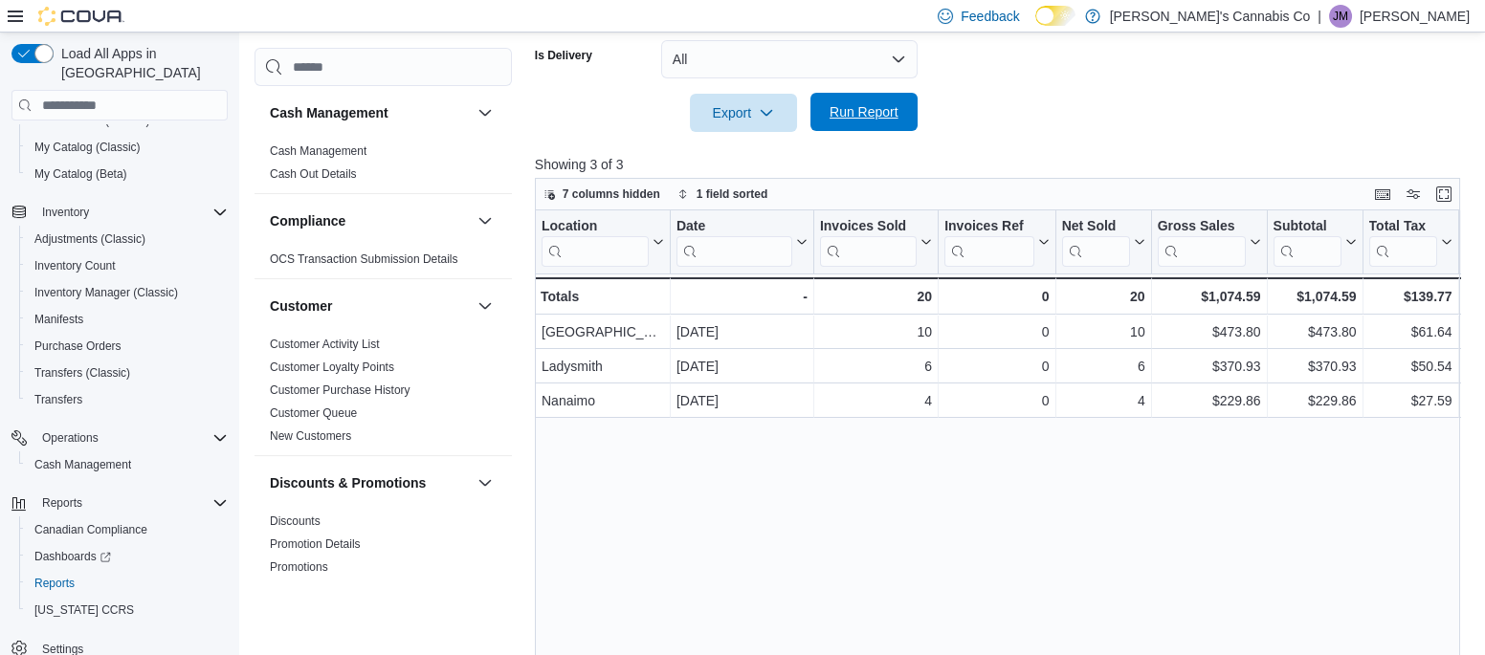
click at [877, 112] on span "Run Report" at bounding box center [863, 111] width 69 height 19
click at [836, 118] on span "Run Report" at bounding box center [863, 111] width 69 height 19
click at [851, 127] on span "Run Report" at bounding box center [864, 112] width 84 height 38
click at [849, 505] on div "Location Click to view column header actions Date Click to view column header a…" at bounding box center [997, 456] width 925 height 492
click at [871, 116] on span "Run Report" at bounding box center [863, 111] width 69 height 19
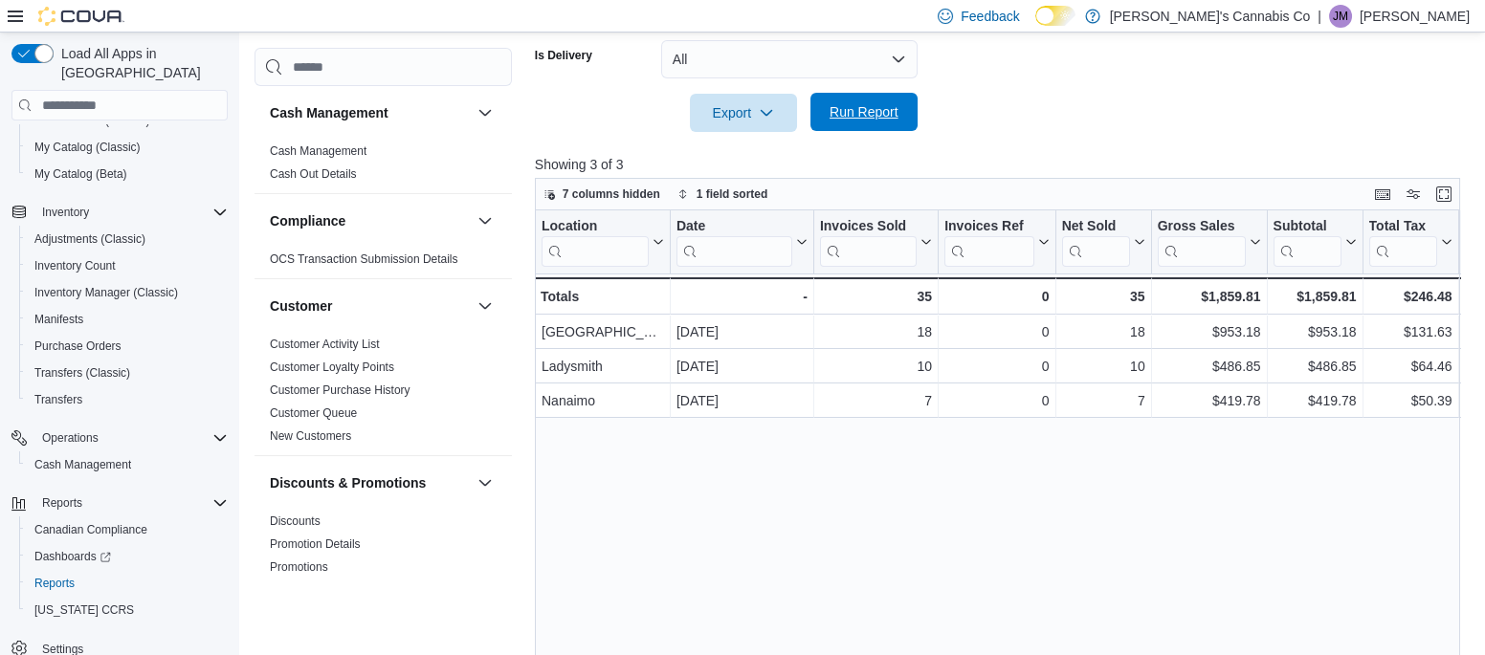
click at [895, 122] on span "Run Report" at bounding box center [864, 112] width 84 height 38
click at [842, 114] on span "Run Report" at bounding box center [863, 111] width 69 height 19
click at [849, 121] on span "Run Report" at bounding box center [863, 111] width 69 height 19
click at [850, 116] on span "Run Report" at bounding box center [863, 111] width 69 height 19
click at [863, 124] on span "Run Report" at bounding box center [864, 112] width 84 height 38
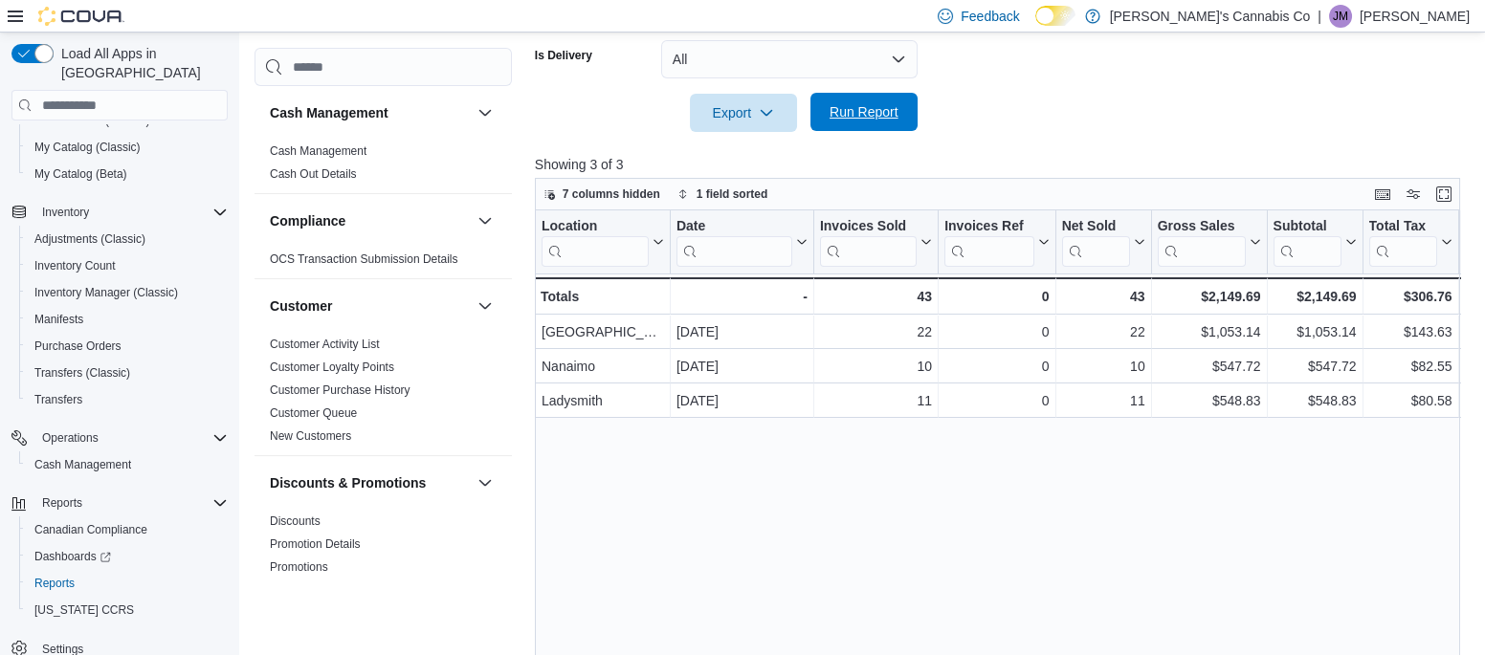
click at [837, 123] on span "Run Report" at bounding box center [864, 112] width 84 height 38
click at [873, 71] on button "All" at bounding box center [789, 59] width 256 height 38
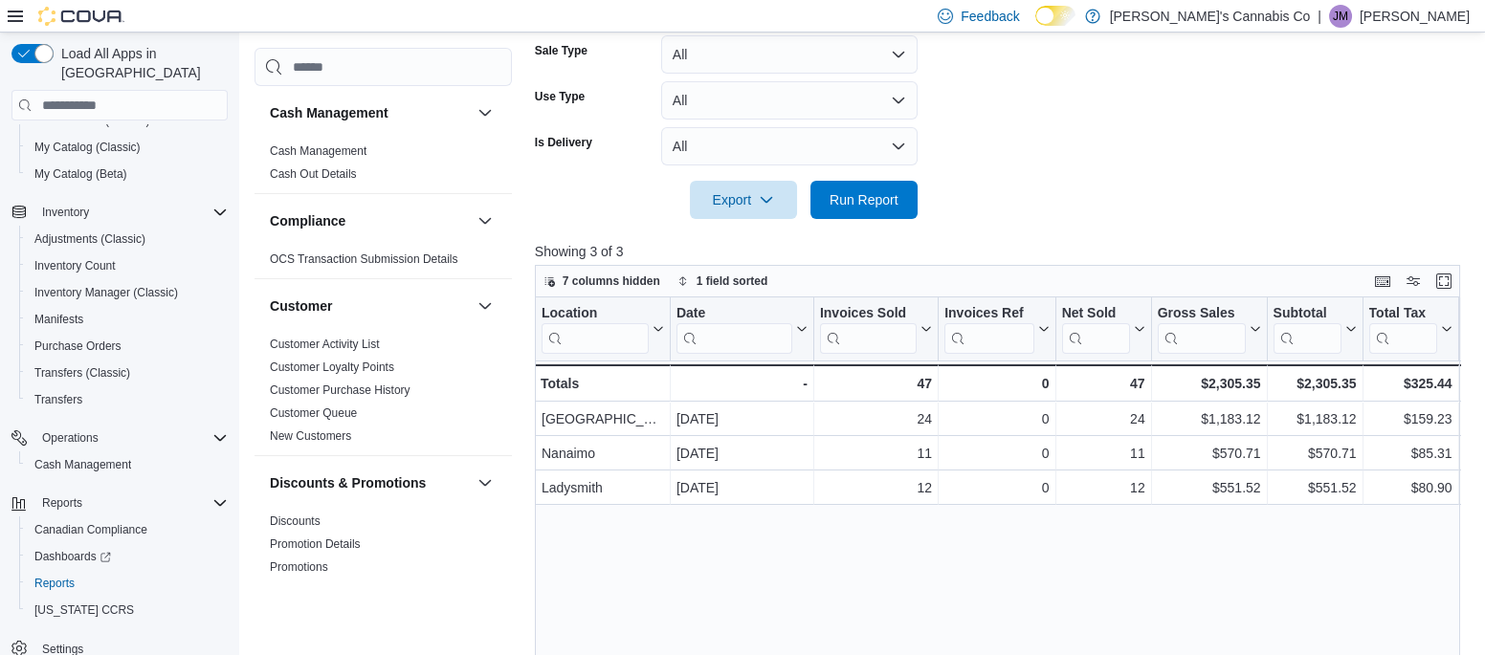
scroll to position [474, 0]
click at [839, 207] on span "Run Report" at bounding box center [863, 201] width 69 height 19
click at [860, 215] on span "Run Report" at bounding box center [864, 202] width 84 height 38
click at [873, 203] on span "Run Report" at bounding box center [863, 201] width 69 height 19
click at [899, 201] on span "Run Report" at bounding box center [864, 202] width 84 height 38
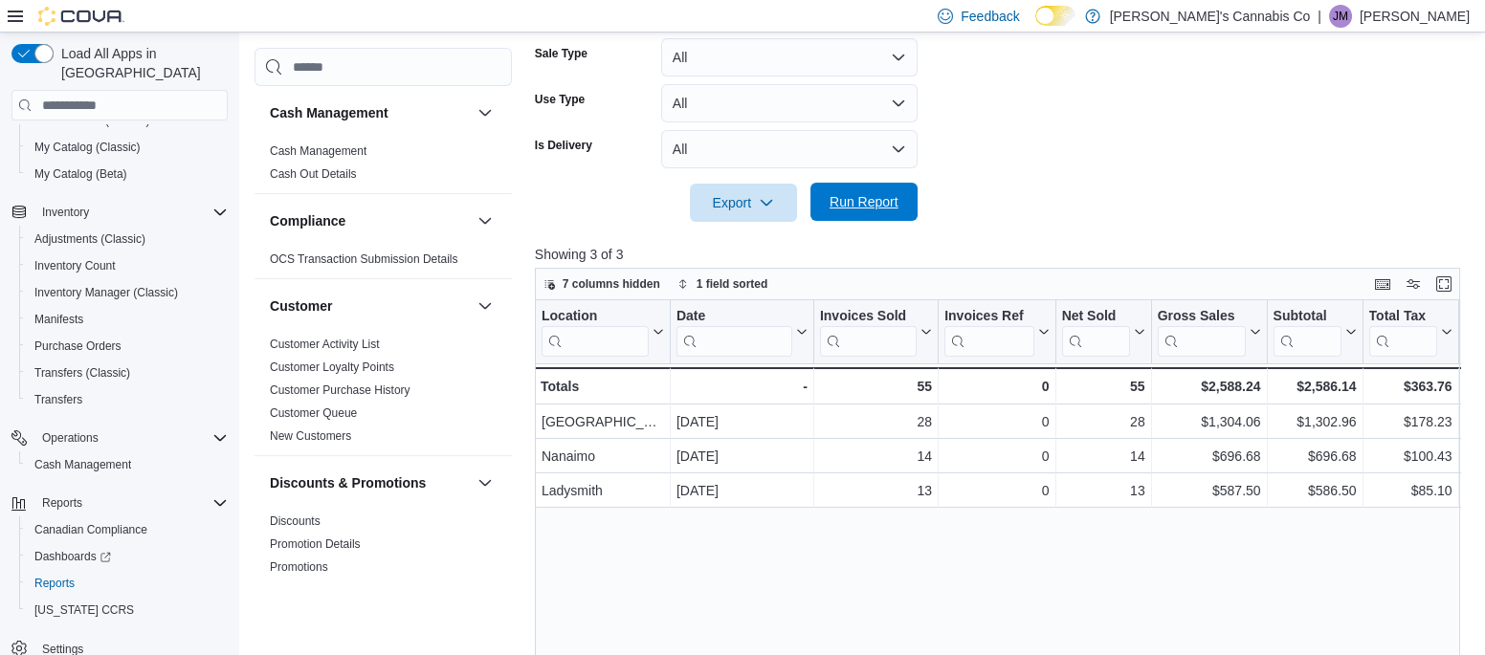
click at [841, 205] on span "Run Report" at bounding box center [863, 201] width 69 height 19
click at [848, 197] on span "Run Report" at bounding box center [863, 201] width 69 height 19
click at [875, 208] on span "Run Report" at bounding box center [863, 201] width 69 height 19
click at [889, 211] on span "Run Report" at bounding box center [864, 202] width 84 height 38
click at [863, 203] on span "Run Report" at bounding box center [863, 201] width 69 height 19
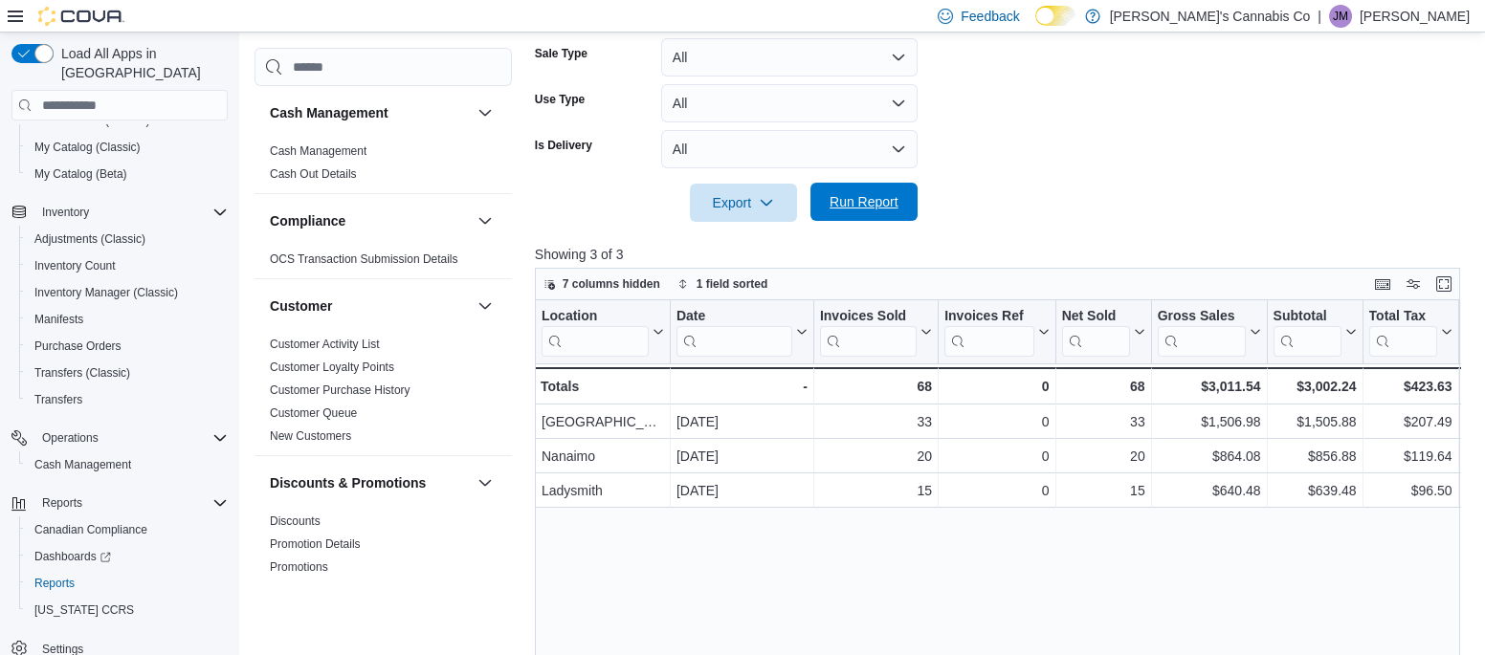
click at [900, 220] on span "Run Report" at bounding box center [864, 202] width 84 height 38
click at [889, 210] on span "Run Report" at bounding box center [863, 201] width 69 height 19
click at [887, 213] on span "Run Report" at bounding box center [864, 202] width 84 height 38
click at [876, 209] on span "Run Report" at bounding box center [863, 201] width 69 height 19
click at [909, 208] on button "Run Report" at bounding box center [863, 202] width 107 height 38
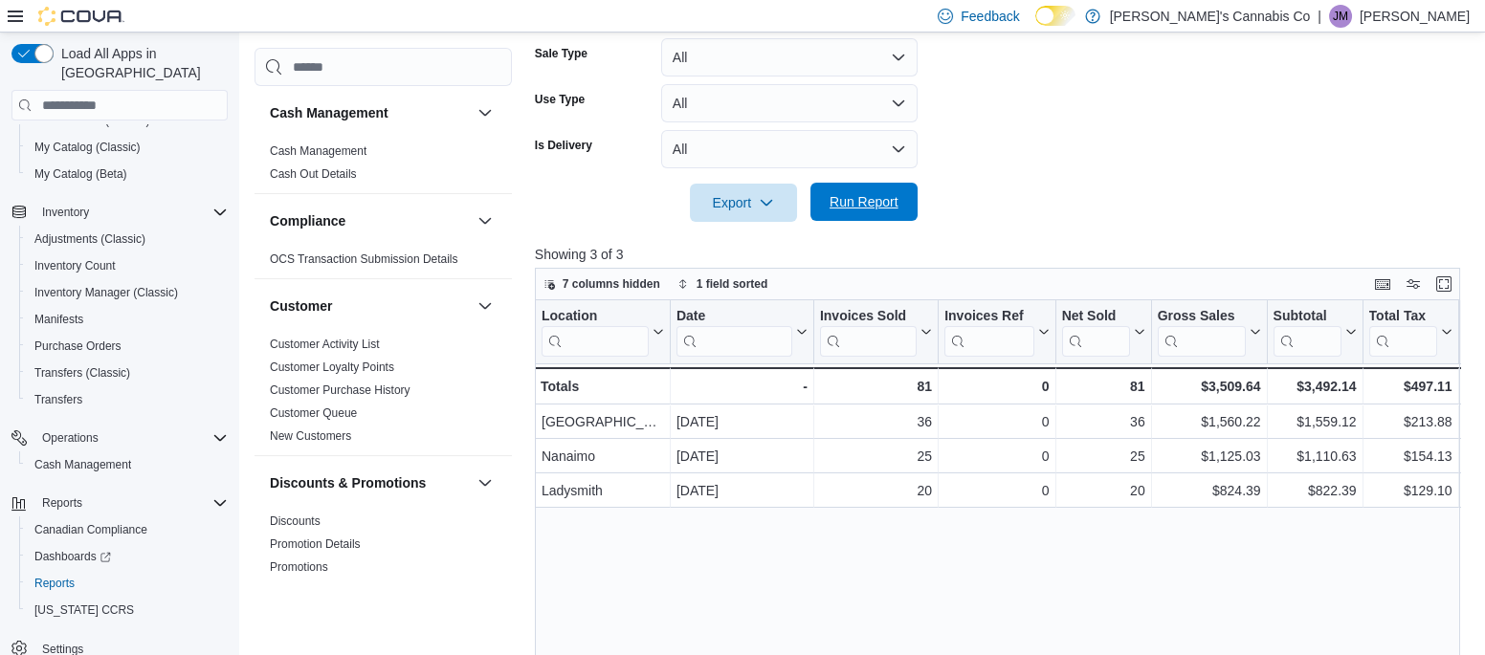
click at [860, 209] on span "Run Report" at bounding box center [863, 201] width 69 height 19
click at [895, 218] on span "Run Report" at bounding box center [864, 202] width 84 height 38
click at [848, 192] on span "Run Report" at bounding box center [864, 202] width 84 height 38
click at [881, 201] on span "Run Report" at bounding box center [863, 201] width 69 height 19
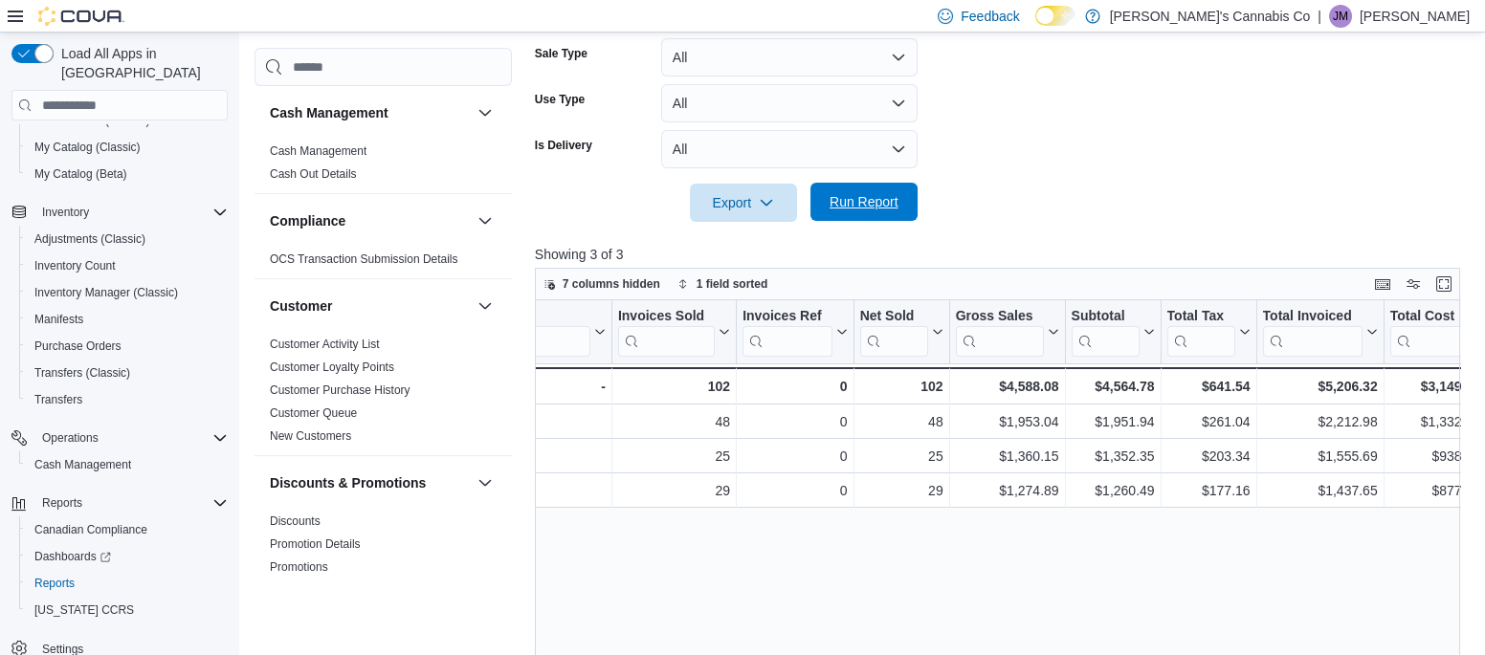
scroll to position [0, 0]
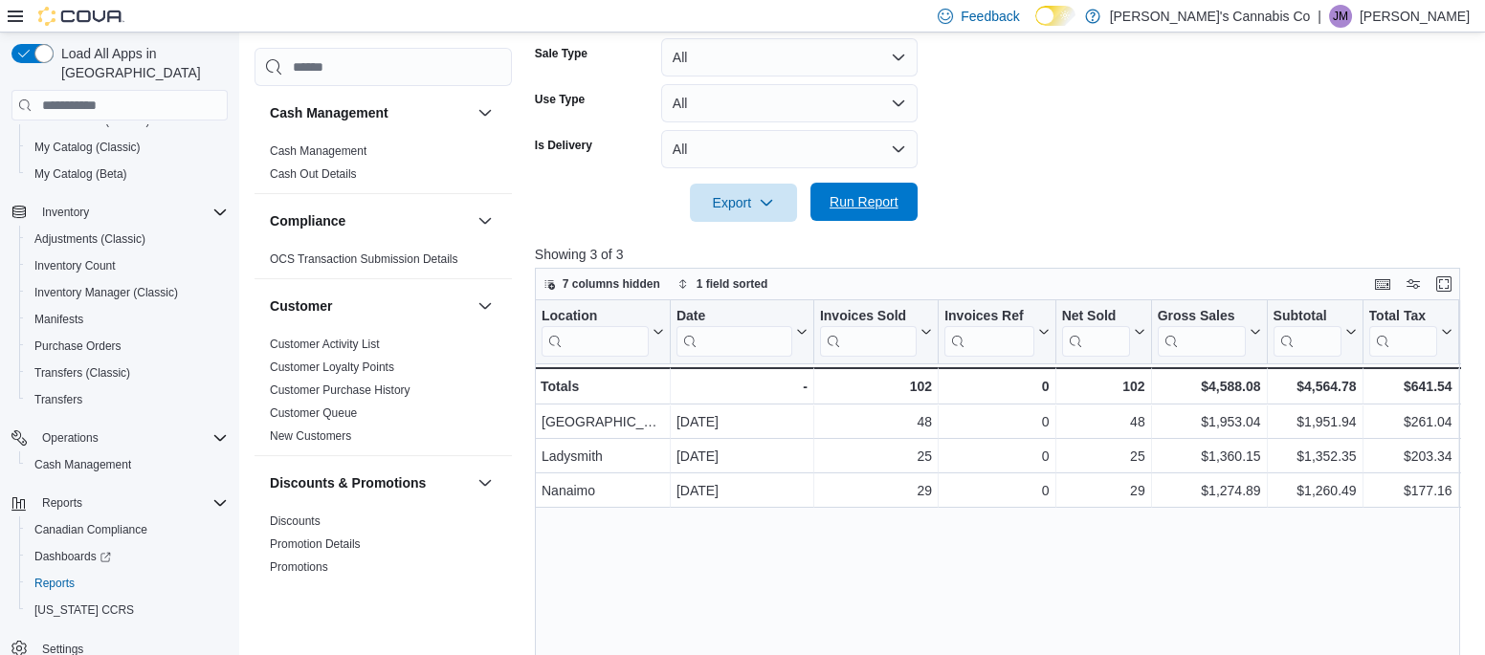
click at [845, 210] on span "Run Report" at bounding box center [863, 201] width 69 height 19
click at [866, 189] on span "Run Report" at bounding box center [864, 202] width 84 height 38
click at [853, 220] on span "Run Report" at bounding box center [864, 202] width 84 height 38
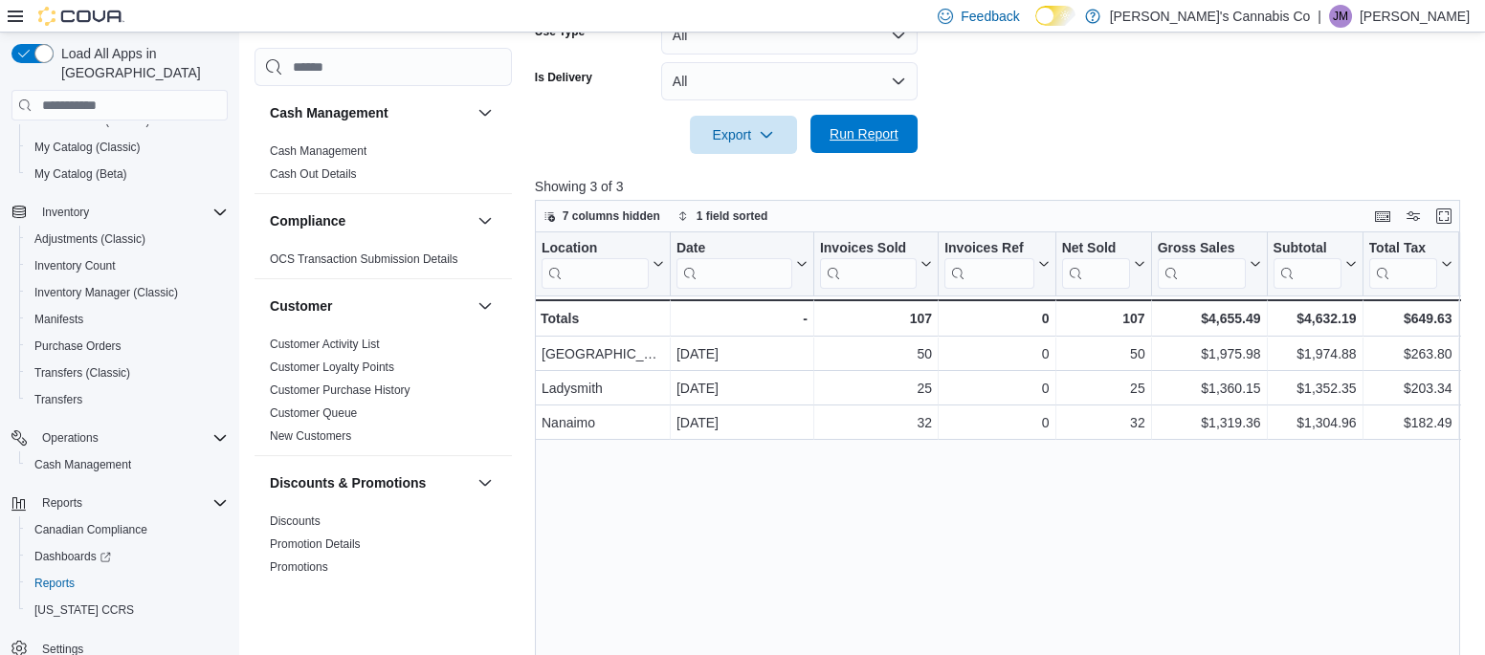
scroll to position [543, 0]
click at [886, 131] on span "Run Report" at bounding box center [863, 132] width 69 height 19
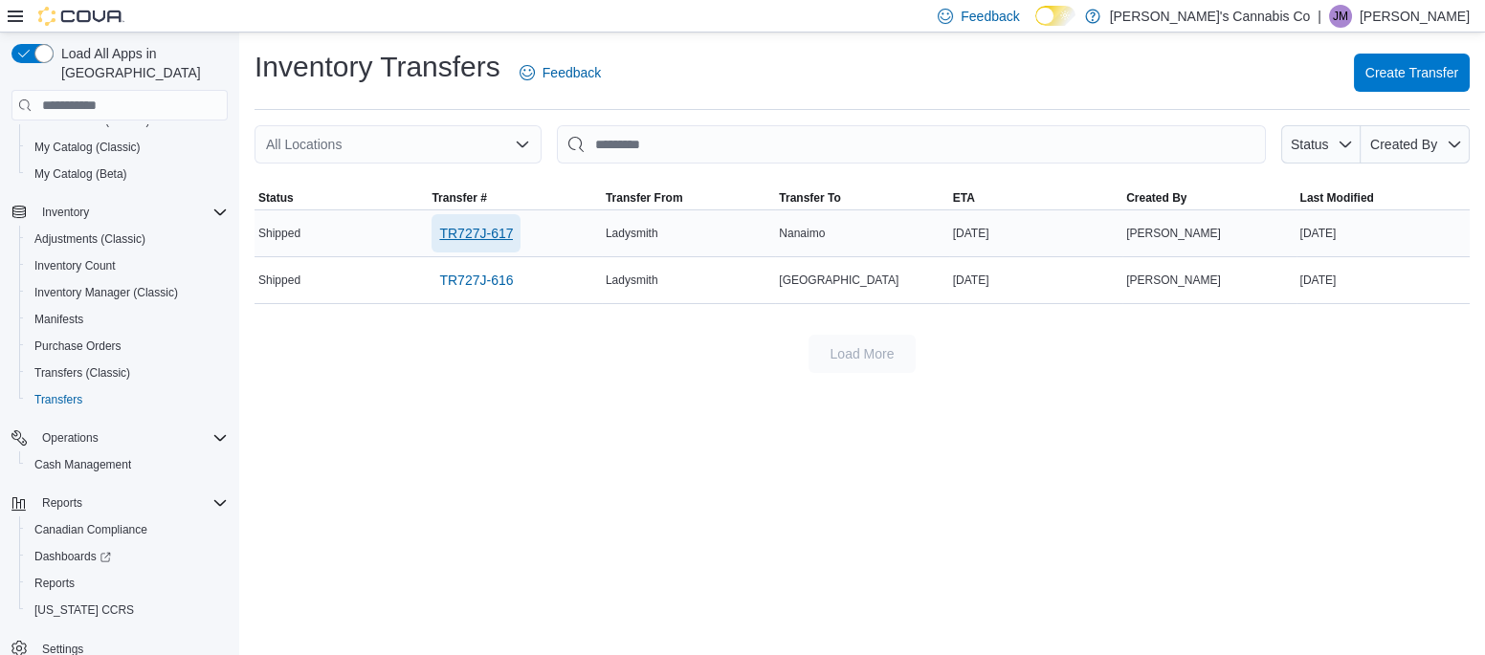
click at [468, 248] on span "TR727J-617" at bounding box center [476, 233] width 74 height 38
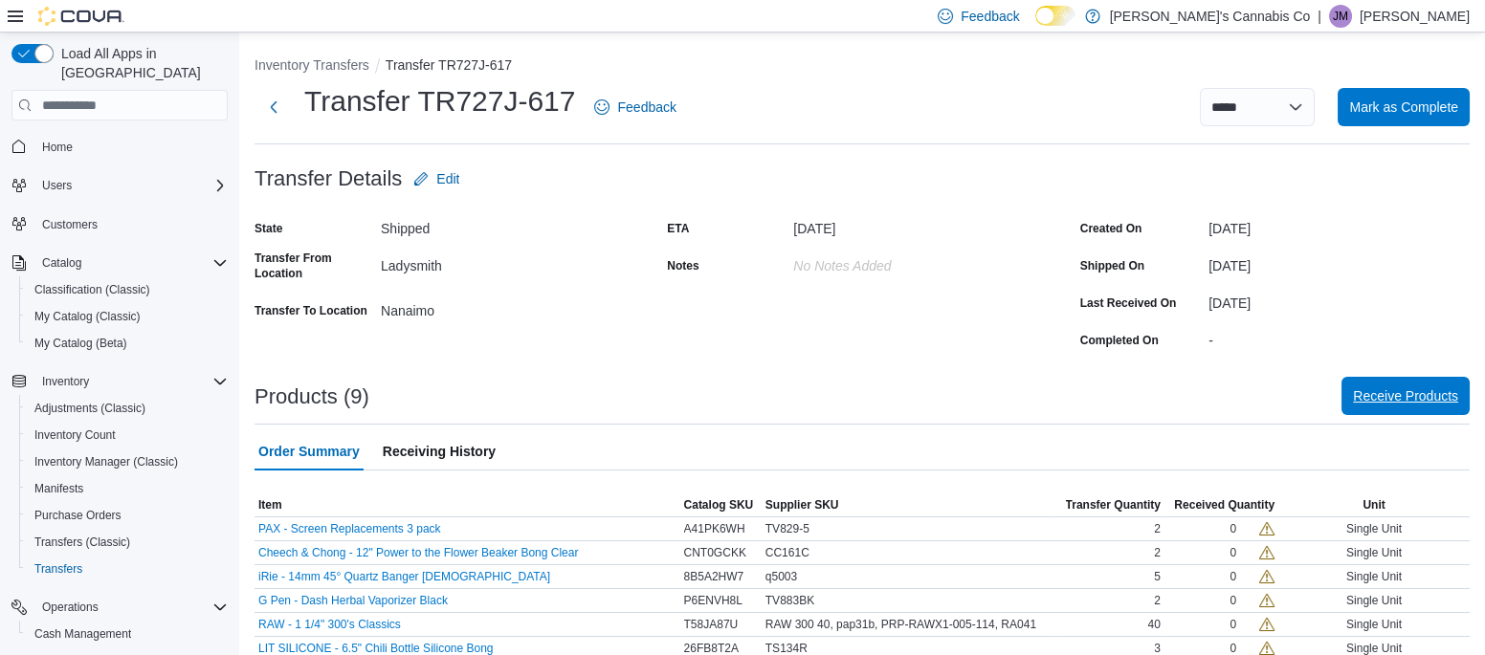
click at [1388, 404] on span "Receive Products" at bounding box center [1405, 395] width 105 height 19
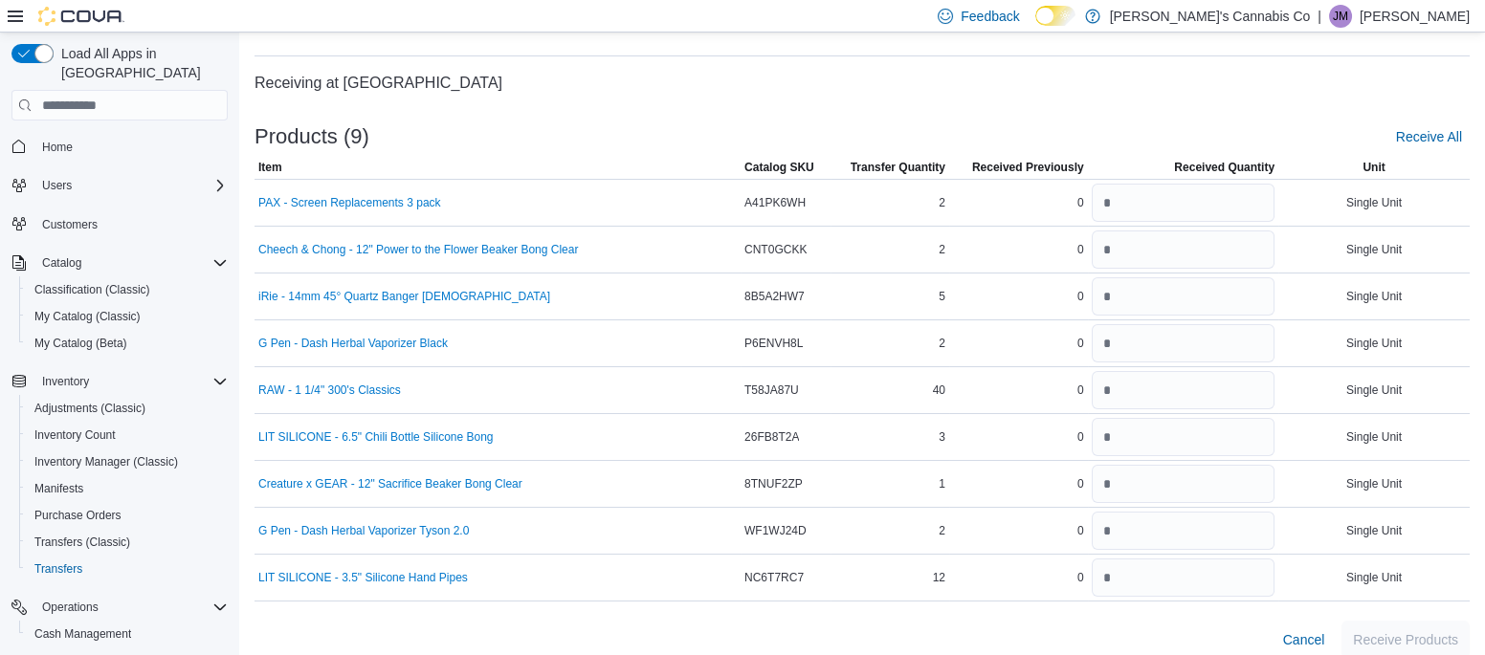
scroll to position [87, 0]
click at [1162, 199] on input "number" at bounding box center [1183, 204] width 183 height 38
type input "*"
click at [1137, 249] on input "number" at bounding box center [1183, 251] width 183 height 38
type input "*"
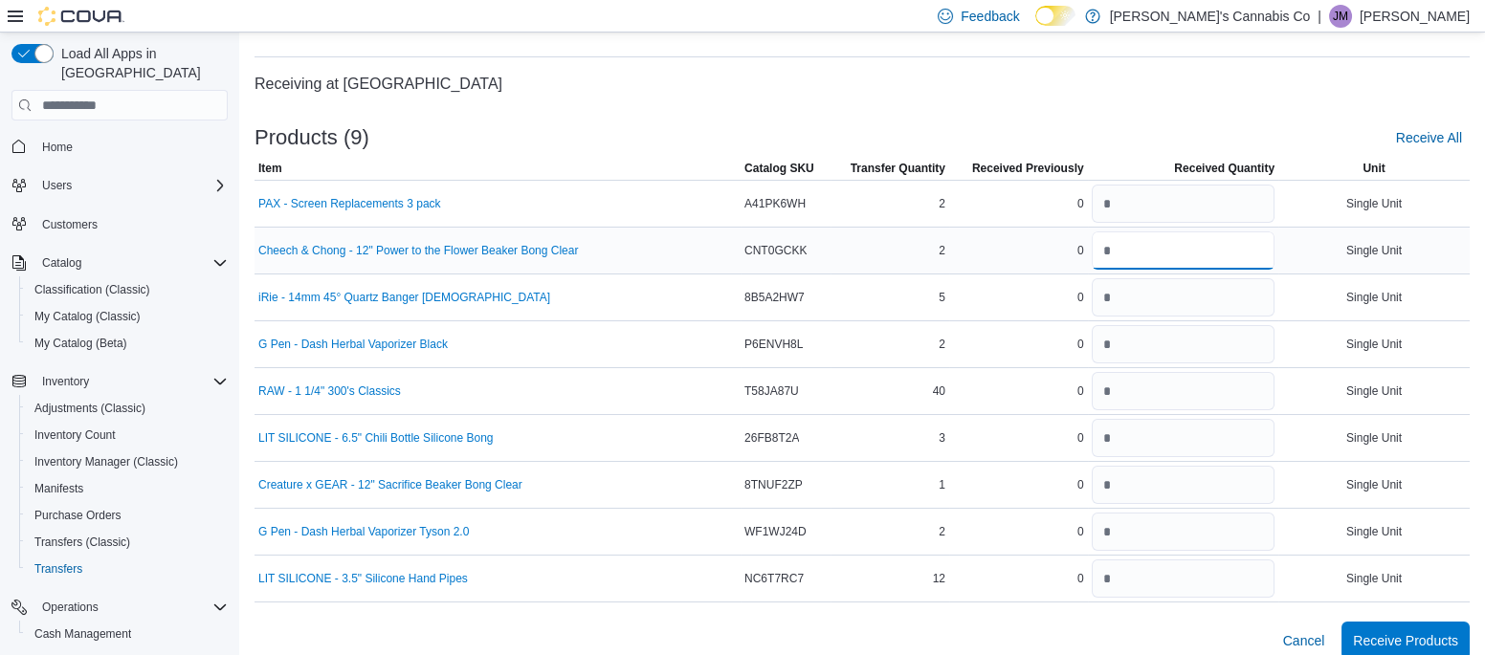
click at [1092, 265] on input "number" at bounding box center [1183, 251] width 183 height 38
click at [1092, 293] on input "number" at bounding box center [1183, 297] width 183 height 38
type input "*"
click at [1115, 349] on input "number" at bounding box center [1183, 344] width 183 height 38
type input "*"
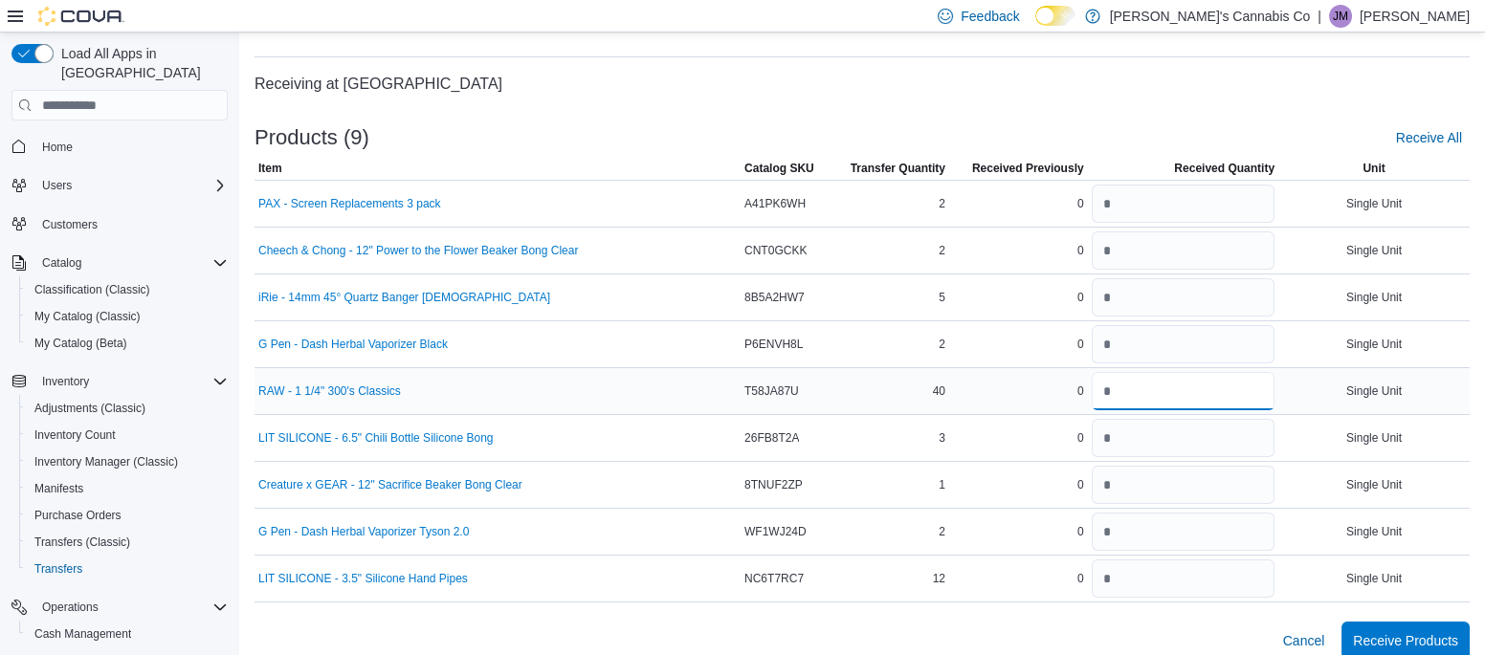
click at [1118, 384] on input "number" at bounding box center [1183, 391] width 183 height 38
type input "**"
click at [1142, 429] on input "number" at bounding box center [1183, 438] width 183 height 38
type input "*"
click at [1137, 469] on input "number" at bounding box center [1183, 485] width 183 height 38
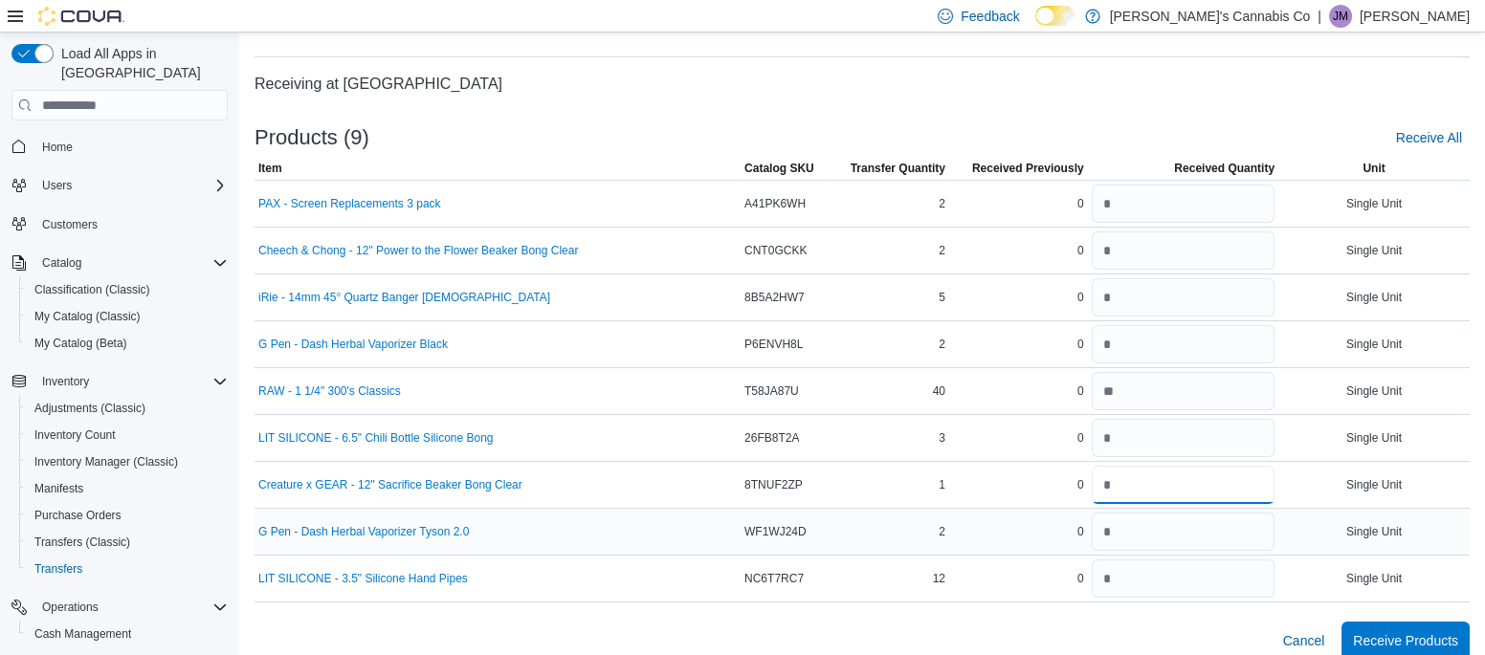
type input "*"
click at [1130, 525] on input "number" at bounding box center [1183, 532] width 183 height 38
type input "*"
click at [1106, 580] on input "number" at bounding box center [1183, 579] width 183 height 38
type input "**"
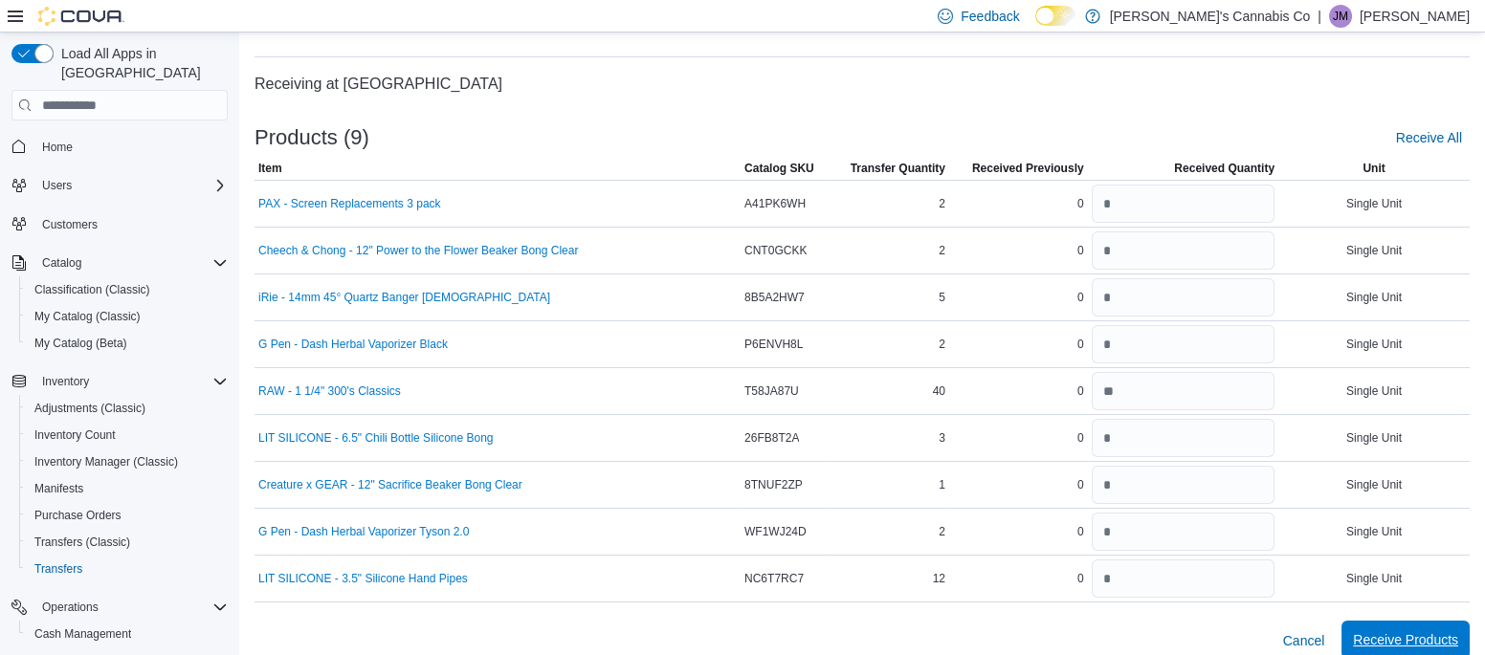
click at [1376, 645] on span "Receive Products" at bounding box center [1405, 639] width 105 height 19
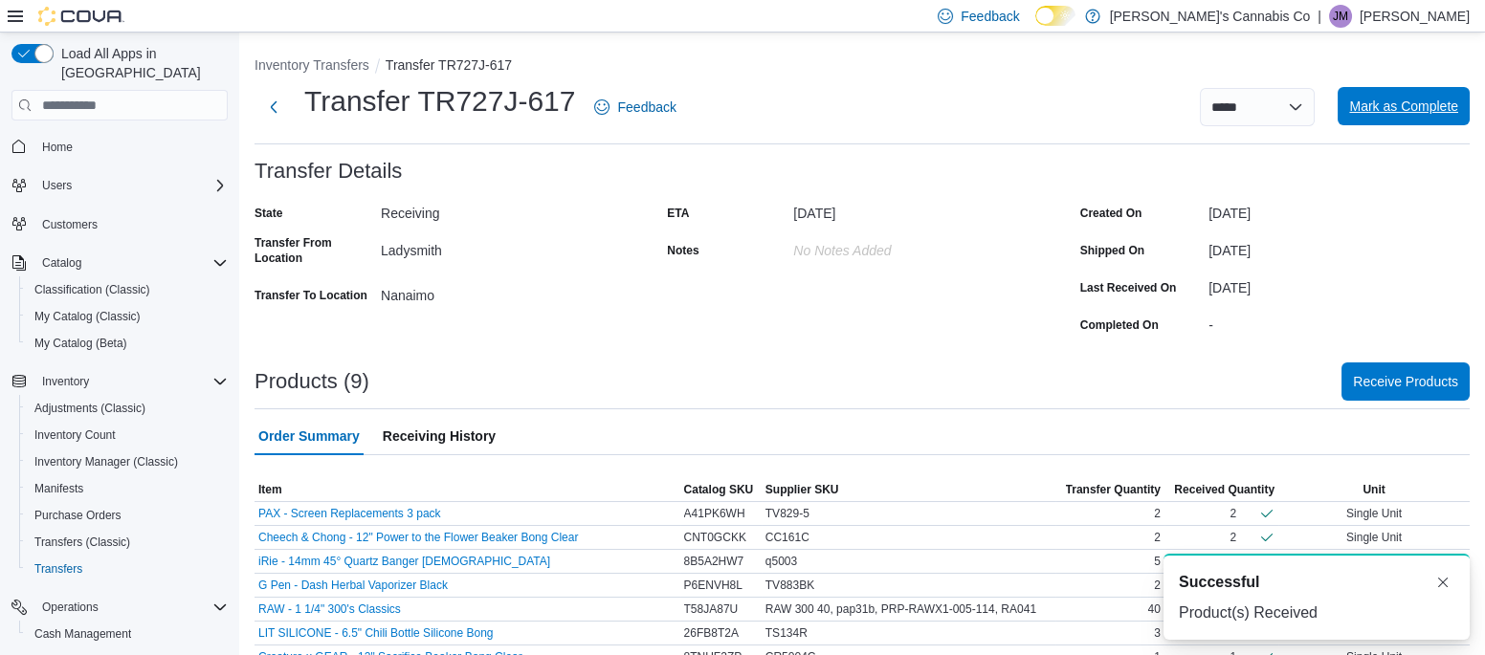
click at [1384, 104] on span "Mark as Complete" at bounding box center [1403, 106] width 109 height 19
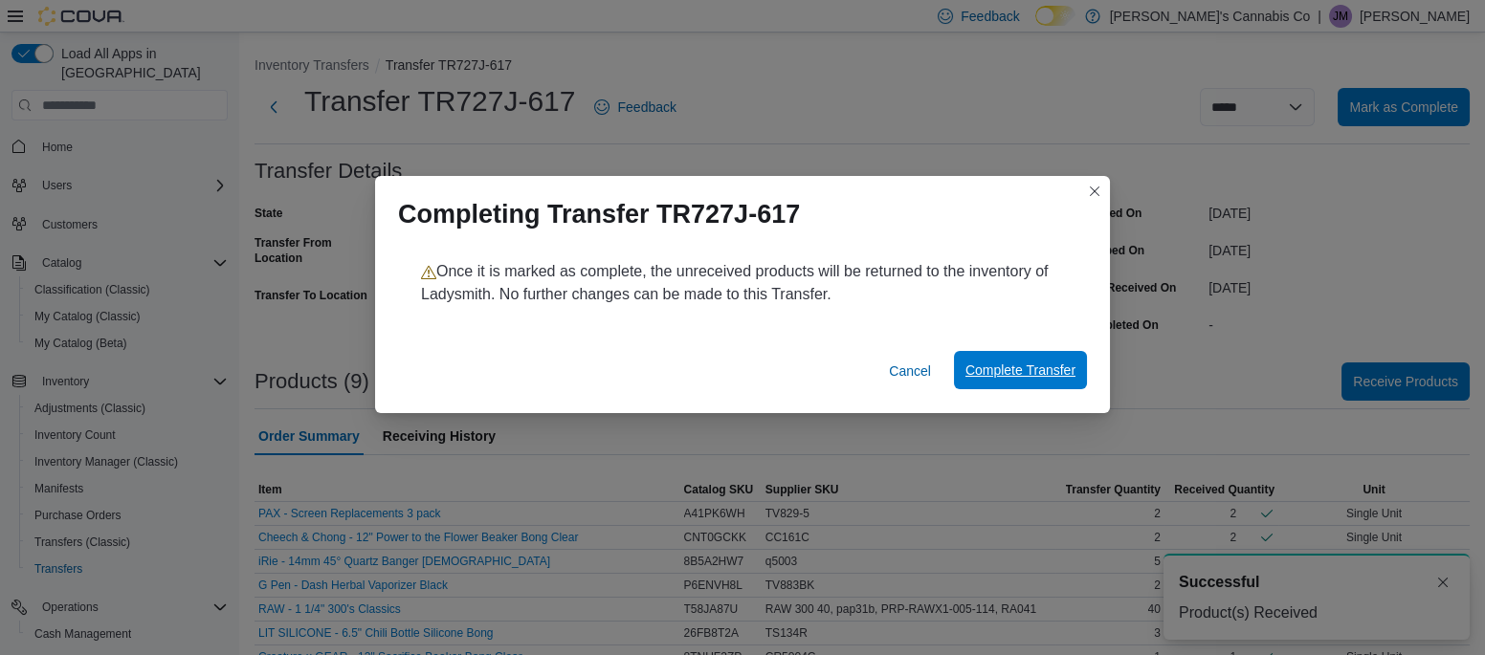
click at [1013, 386] on span "Complete Transfer" at bounding box center [1020, 370] width 110 height 38
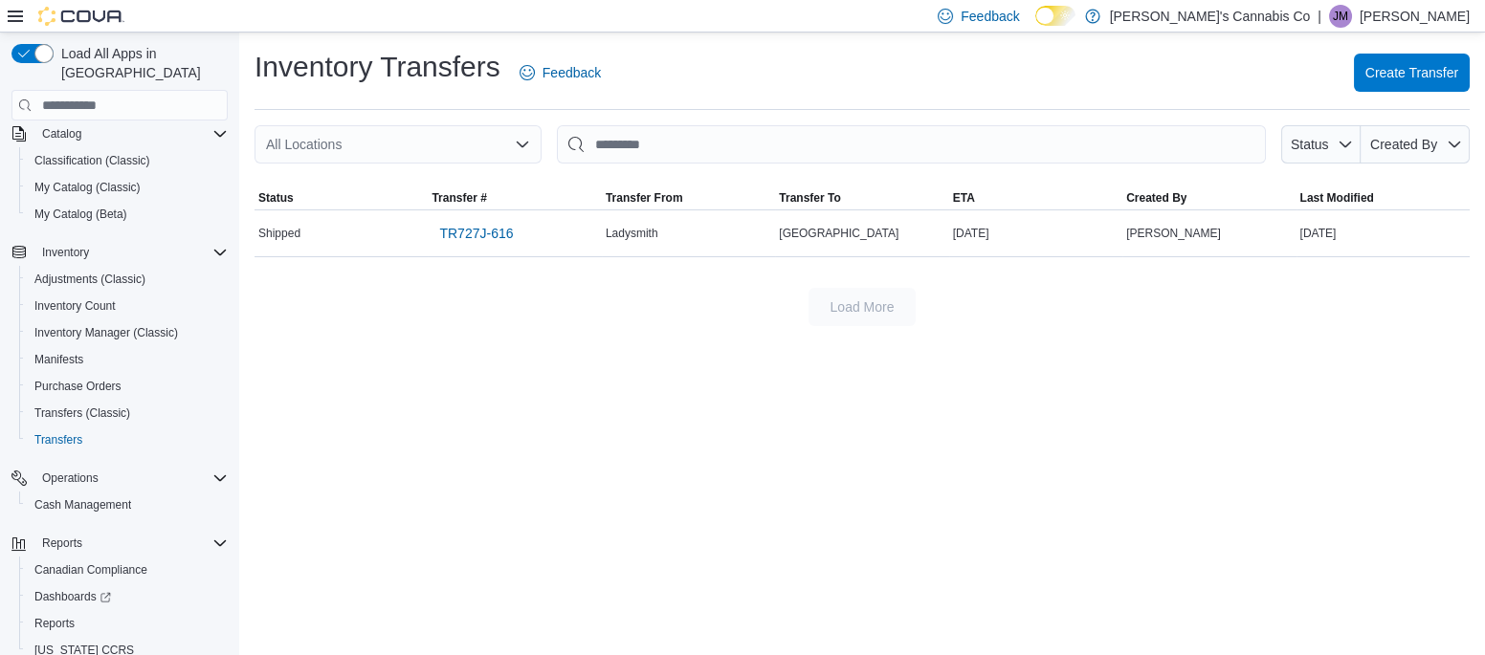
scroll to position [146, 0]
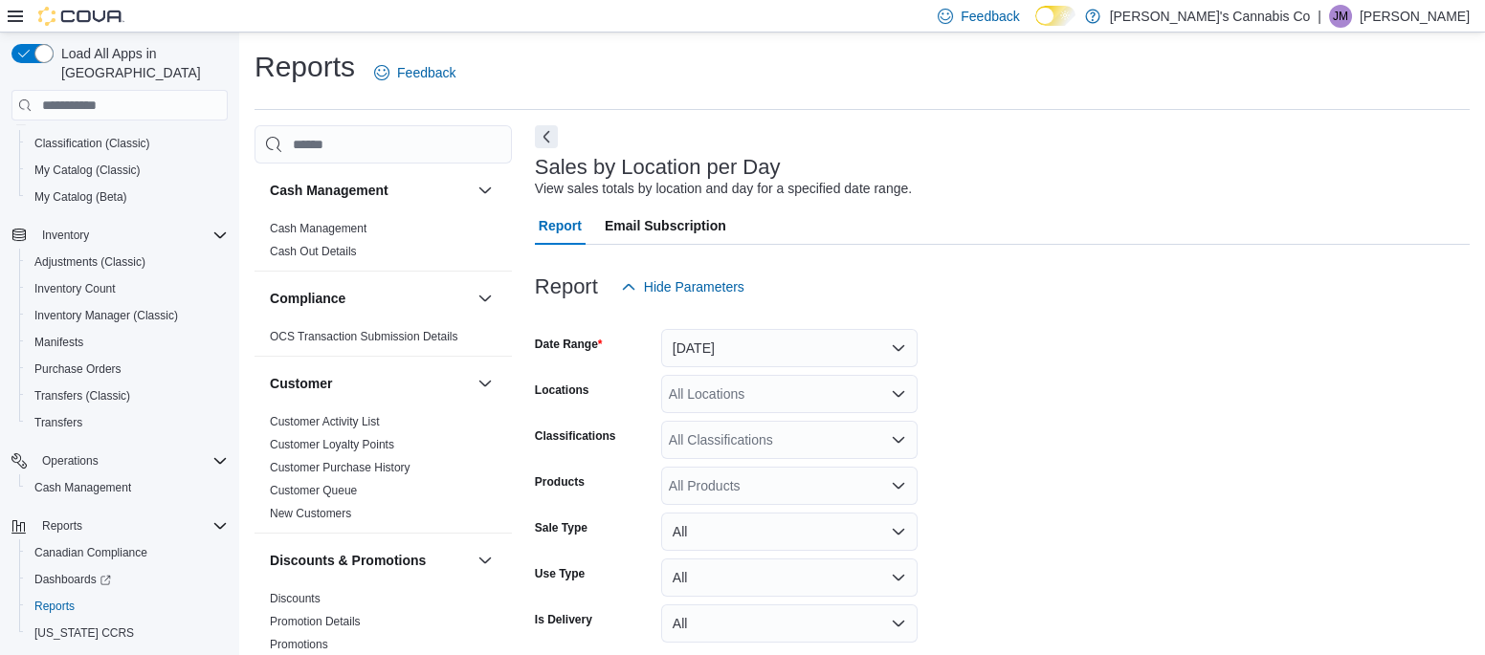
scroll to position [44, 0]
